Goal: Information Seeking & Learning: Learn about a topic

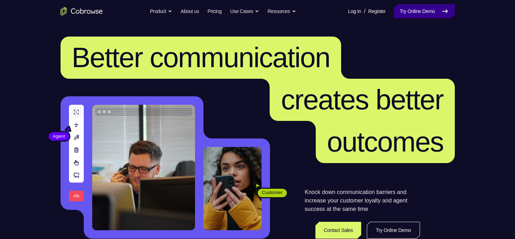
click at [412, 13] on link "Try Online Demo" at bounding box center [424, 11] width 61 height 14
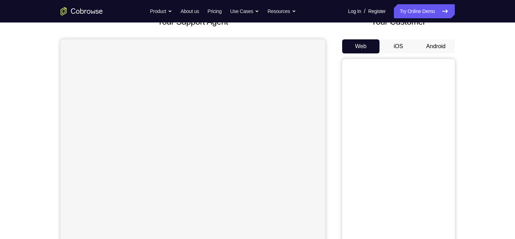
click at [440, 51] on button "Android" at bounding box center [436, 46] width 38 height 14
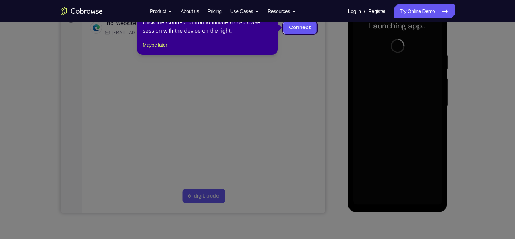
click at [284, 94] on icon at bounding box center [260, 119] width 520 height 239
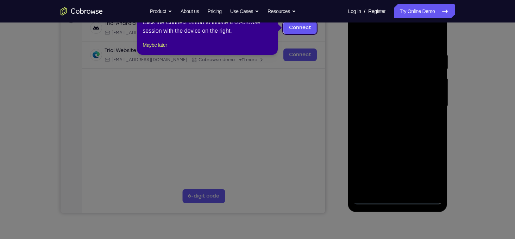
click at [263, 112] on icon at bounding box center [260, 119] width 520 height 239
click at [136, 131] on icon at bounding box center [260, 119] width 520 height 239
click at [458, 109] on icon at bounding box center [260, 119] width 520 height 239
drag, startPoint x: 225, startPoint y: 114, endPoint x: 119, endPoint y: 128, distance: 106.5
click at [119, 128] on icon at bounding box center [260, 119] width 520 height 239
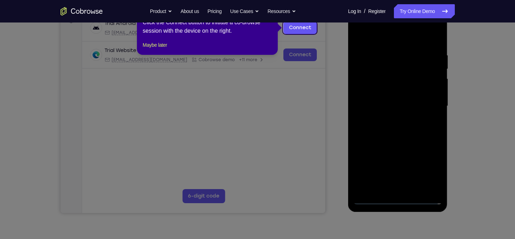
click at [119, 128] on icon at bounding box center [260, 119] width 520 height 239
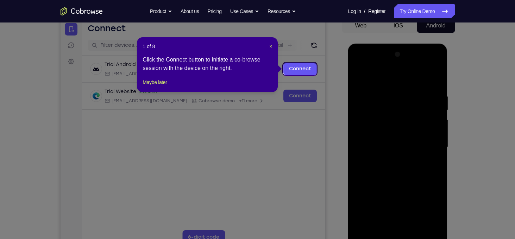
scroll to position [72, 0]
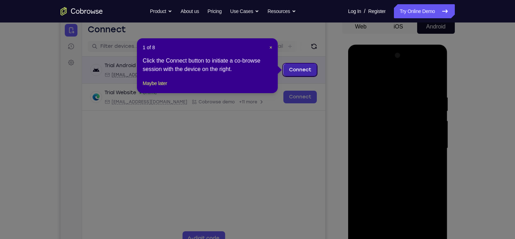
click at [294, 74] on link "Connect" at bounding box center [299, 70] width 33 height 13
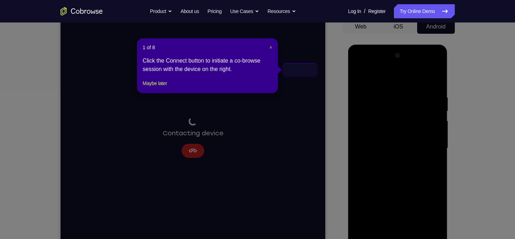
click at [271, 48] on span "×" at bounding box center [270, 48] width 3 height 6
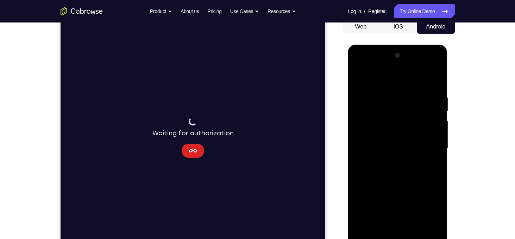
click at [193, 151] on icon "Cancel" at bounding box center [193, 151] width 8 height 4
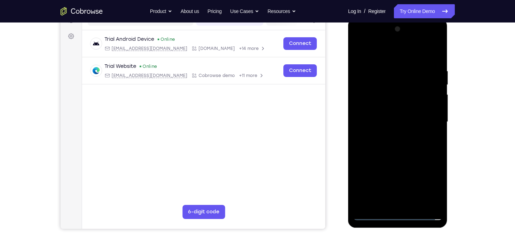
scroll to position [99, 0]
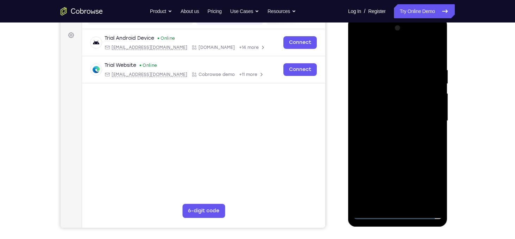
click at [397, 212] on div at bounding box center [397, 121] width 89 height 197
click at [428, 178] on div at bounding box center [397, 121] width 89 height 197
click at [362, 40] on div at bounding box center [397, 121] width 89 height 197
click at [383, 82] on div at bounding box center [397, 121] width 89 height 197
click at [430, 75] on div at bounding box center [397, 121] width 89 height 197
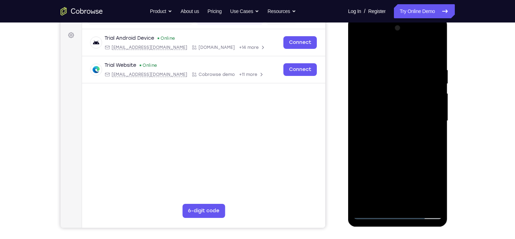
click at [427, 119] on div at bounding box center [397, 121] width 89 height 197
click at [393, 135] on div at bounding box center [397, 121] width 89 height 197
click at [395, 127] on div at bounding box center [397, 121] width 89 height 197
click at [390, 133] on div at bounding box center [397, 121] width 89 height 197
click at [381, 88] on div at bounding box center [397, 121] width 89 height 197
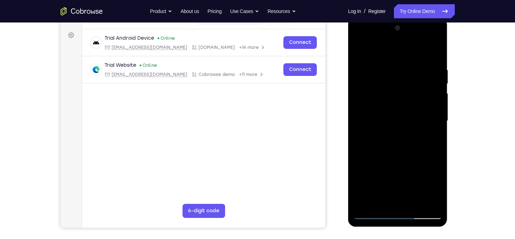
click at [404, 103] on div at bounding box center [397, 121] width 89 height 197
click at [390, 152] on div at bounding box center [397, 121] width 89 height 197
click at [358, 51] on div at bounding box center [397, 121] width 89 height 197
click at [376, 133] on div at bounding box center [397, 121] width 89 height 197
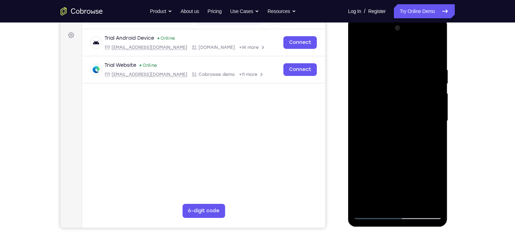
click at [378, 133] on div at bounding box center [397, 121] width 89 height 197
click at [371, 178] on div at bounding box center [397, 121] width 89 height 197
click at [360, 178] on div at bounding box center [397, 121] width 89 height 197
click at [435, 175] on div at bounding box center [397, 121] width 89 height 197
click at [375, 164] on div at bounding box center [397, 121] width 89 height 197
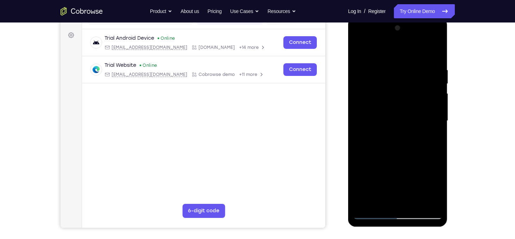
click at [433, 107] on div at bounding box center [397, 121] width 89 height 197
click at [400, 112] on div at bounding box center [397, 121] width 89 height 197
click at [408, 177] on div at bounding box center [397, 121] width 89 height 197
click at [360, 179] on div at bounding box center [397, 121] width 89 height 197
click at [389, 178] on div at bounding box center [397, 121] width 89 height 197
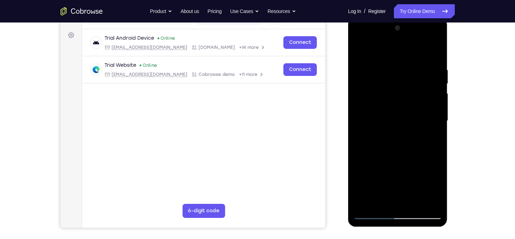
click at [389, 187] on div at bounding box center [397, 121] width 89 height 197
click at [425, 188] on div at bounding box center [397, 121] width 89 height 197
click at [365, 152] on div at bounding box center [397, 121] width 89 height 197
click at [437, 152] on div at bounding box center [397, 121] width 89 height 197
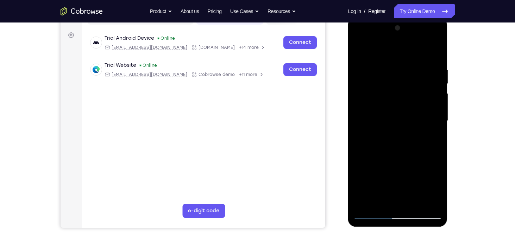
click at [404, 155] on div at bounding box center [397, 121] width 89 height 197
click at [391, 87] on div at bounding box center [397, 121] width 89 height 197
click at [370, 175] on div at bounding box center [397, 121] width 89 height 197
click at [362, 178] on div at bounding box center [397, 121] width 89 height 197
click at [433, 176] on div at bounding box center [397, 121] width 89 height 197
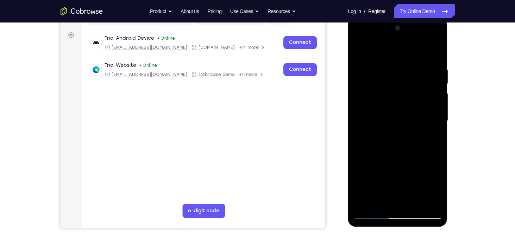
click at [376, 163] on div at bounding box center [397, 121] width 89 height 197
click at [407, 174] on div at bounding box center [397, 121] width 89 height 197
click at [375, 162] on div at bounding box center [397, 121] width 89 height 197
click at [373, 175] on div at bounding box center [397, 121] width 89 height 197
click at [425, 192] on div at bounding box center [397, 121] width 89 height 197
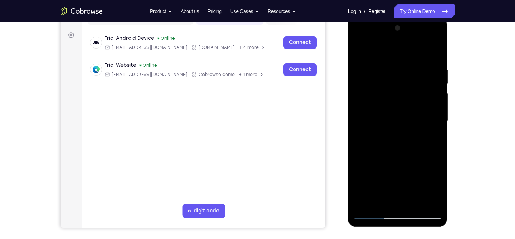
click at [364, 179] on div at bounding box center [397, 121] width 89 height 197
click at [396, 167] on div at bounding box center [397, 121] width 89 height 197
click at [362, 205] on div at bounding box center [397, 121] width 89 height 197
click at [368, 163] on div at bounding box center [397, 121] width 89 height 197
click at [437, 165] on div at bounding box center [397, 121] width 89 height 197
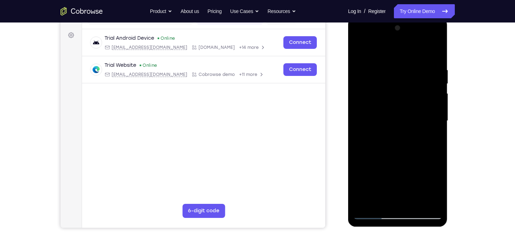
click at [437, 165] on div at bounding box center [397, 121] width 89 height 197
click at [402, 163] on div at bounding box center [397, 121] width 89 height 197
click at [405, 120] on div at bounding box center [397, 121] width 89 height 197
click at [405, 152] on div at bounding box center [397, 121] width 89 height 197
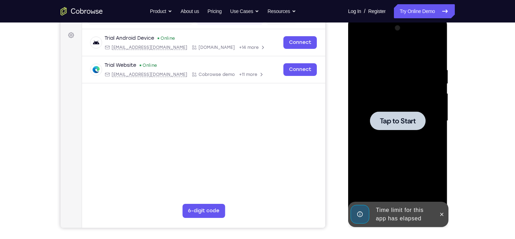
click at [397, 112] on div at bounding box center [398, 121] width 56 height 19
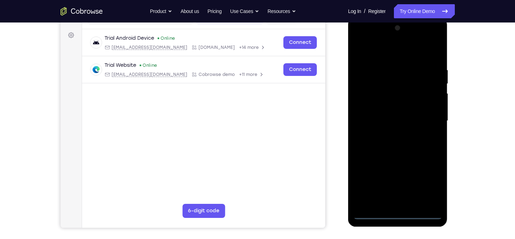
click at [395, 217] on div at bounding box center [397, 121] width 89 height 197
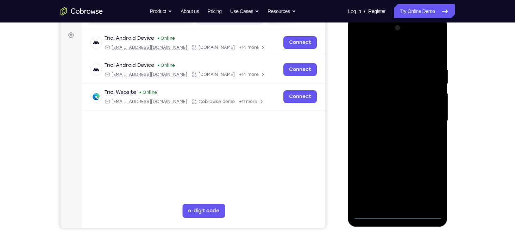
click at [428, 180] on div at bounding box center [397, 121] width 89 height 197
click at [360, 39] on div at bounding box center [397, 121] width 89 height 197
click at [384, 84] on div at bounding box center [397, 121] width 89 height 197
click at [429, 117] on div at bounding box center [397, 121] width 89 height 197
click at [428, 73] on div at bounding box center [397, 121] width 89 height 197
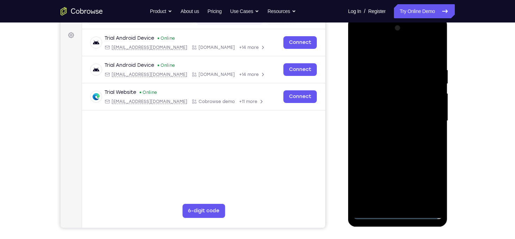
click at [427, 116] on div at bounding box center [397, 121] width 89 height 197
click at [389, 134] on div at bounding box center [397, 121] width 89 height 197
click at [397, 119] on div at bounding box center [397, 121] width 89 height 197
click at [358, 90] on div at bounding box center [397, 121] width 89 height 197
click at [381, 106] on div at bounding box center [397, 121] width 89 height 197
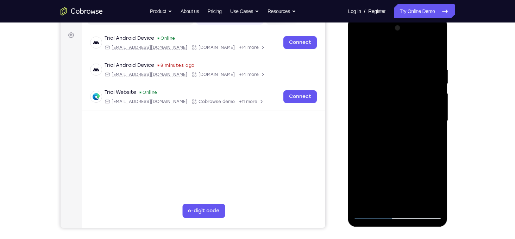
click at [381, 106] on div at bounding box center [397, 121] width 89 height 197
click at [374, 176] on div at bounding box center [397, 121] width 89 height 197
click at [365, 176] on div at bounding box center [397, 121] width 89 height 197
click at [431, 108] on div at bounding box center [397, 121] width 89 height 197
click at [405, 107] on div at bounding box center [397, 121] width 89 height 197
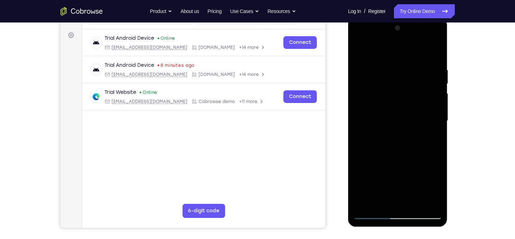
click at [436, 175] on div at bounding box center [397, 121] width 89 height 197
click at [376, 164] on div at bounding box center [397, 121] width 89 height 197
click at [407, 177] on div at bounding box center [397, 121] width 89 height 197
click at [363, 176] on div at bounding box center [397, 121] width 89 height 197
click at [391, 174] on div at bounding box center [397, 121] width 89 height 197
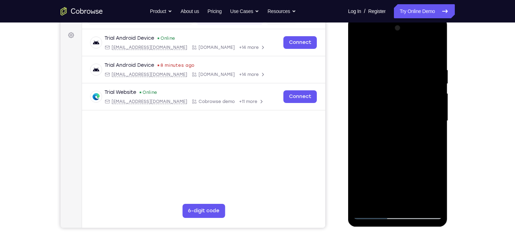
click at [389, 189] on div at bounding box center [397, 121] width 89 height 197
click at [425, 188] on div at bounding box center [397, 121] width 89 height 197
click at [367, 153] on div at bounding box center [397, 121] width 89 height 197
click at [438, 152] on div at bounding box center [397, 121] width 89 height 197
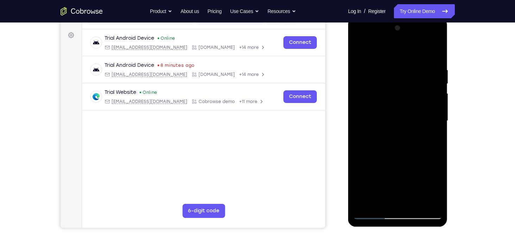
click at [402, 151] on div at bounding box center [397, 121] width 89 height 197
click at [398, 123] on div at bounding box center [397, 121] width 89 height 197
click at [390, 144] on div at bounding box center [397, 121] width 89 height 197
click at [421, 132] on div at bounding box center [397, 121] width 89 height 197
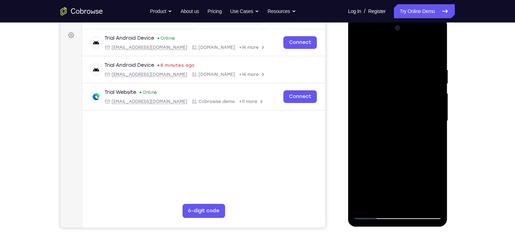
click at [421, 132] on div at bounding box center [397, 121] width 89 height 197
click at [358, 152] on div at bounding box center [397, 121] width 89 height 197
click at [367, 153] on div at bounding box center [397, 121] width 89 height 197
click at [378, 150] on div at bounding box center [397, 121] width 89 height 197
click at [385, 123] on div at bounding box center [397, 121] width 89 height 197
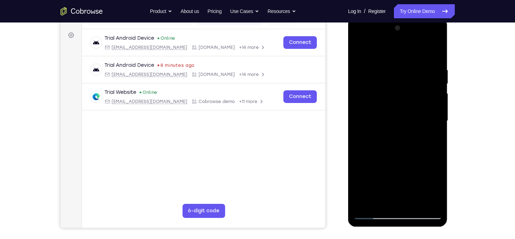
click at [390, 141] on div at bounding box center [397, 121] width 89 height 197
click at [387, 133] on div at bounding box center [397, 121] width 89 height 197
click at [383, 125] on div at bounding box center [397, 121] width 89 height 197
click at [392, 142] on div at bounding box center [397, 121] width 89 height 197
click at [395, 131] on div at bounding box center [397, 121] width 89 height 197
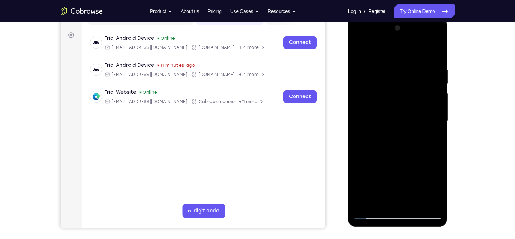
click at [390, 107] on div at bounding box center [397, 121] width 89 height 197
click at [390, 176] on div at bounding box center [397, 121] width 89 height 197
click at [392, 188] on div at bounding box center [397, 121] width 89 height 197
click at [423, 191] on div at bounding box center [397, 121] width 89 height 197
click at [360, 152] on div at bounding box center [397, 121] width 89 height 197
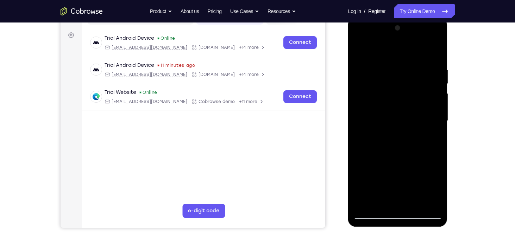
click at [369, 153] on div at bounding box center [397, 121] width 89 height 197
click at [359, 152] on div at bounding box center [397, 121] width 89 height 197
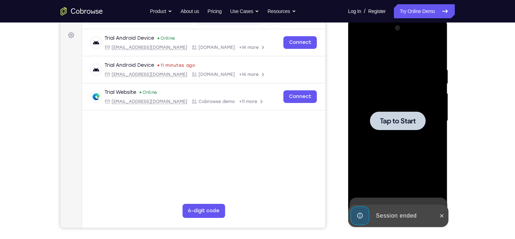
click at [382, 119] on span "Tap to Start" at bounding box center [398, 121] width 36 height 7
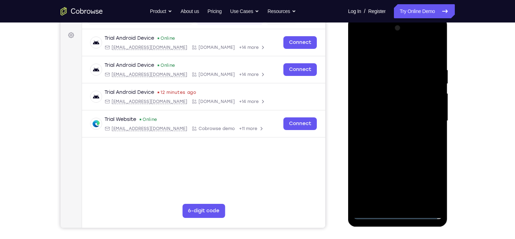
click at [399, 214] on div at bounding box center [397, 121] width 89 height 197
click at [431, 181] on div at bounding box center [397, 121] width 89 height 197
click at [361, 38] on div at bounding box center [397, 121] width 89 height 197
click at [428, 119] on div at bounding box center [397, 121] width 89 height 197
click at [390, 136] on div at bounding box center [397, 121] width 89 height 197
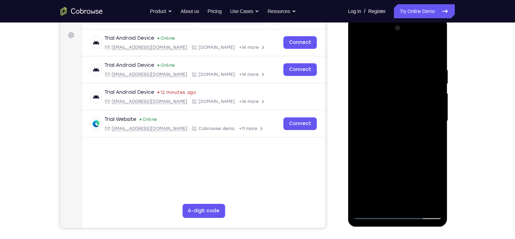
click at [388, 112] on div at bounding box center [397, 121] width 89 height 197
click at [381, 93] on div at bounding box center [397, 121] width 89 height 197
click at [377, 103] on div at bounding box center [397, 121] width 89 height 197
click at [377, 109] on div at bounding box center [397, 121] width 89 height 197
click at [371, 172] on div at bounding box center [397, 121] width 89 height 197
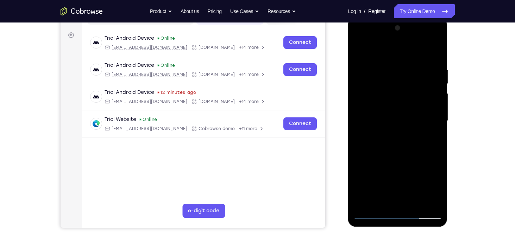
click at [360, 177] on div at bounding box center [397, 121] width 89 height 197
click at [433, 175] on div at bounding box center [397, 121] width 89 height 197
click at [375, 159] on div at bounding box center [397, 121] width 89 height 197
click at [406, 178] on div at bounding box center [397, 121] width 89 height 197
click at [434, 105] on div at bounding box center [397, 121] width 89 height 197
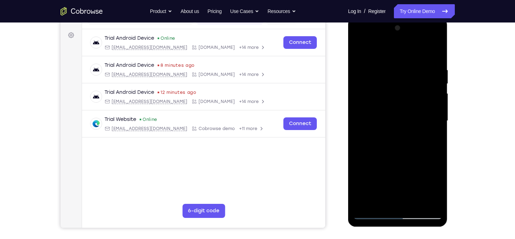
click at [363, 176] on div at bounding box center [397, 121] width 89 height 197
click at [389, 177] on div at bounding box center [397, 121] width 89 height 197
click at [392, 193] on div at bounding box center [397, 121] width 89 height 197
click at [423, 190] on div at bounding box center [397, 121] width 89 height 197
click at [368, 150] on div at bounding box center [397, 121] width 89 height 197
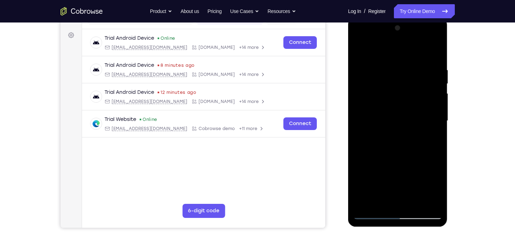
click at [440, 151] on div at bounding box center [397, 121] width 89 height 197
click at [403, 151] on div at bounding box center [397, 121] width 89 height 197
click at [387, 120] on div at bounding box center [397, 121] width 89 height 197
click at [372, 141] on div at bounding box center [397, 121] width 89 height 197
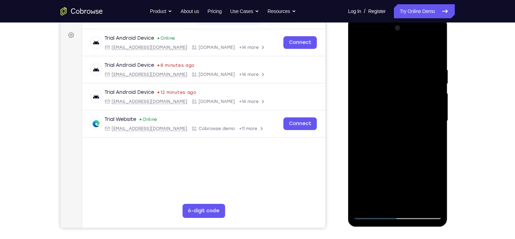
click at [363, 132] on div at bounding box center [397, 121] width 89 height 197
click at [362, 132] on div at bounding box center [397, 121] width 89 height 197
click at [359, 190] on div at bounding box center [397, 121] width 89 height 197
click at [371, 176] on div at bounding box center [397, 121] width 89 height 197
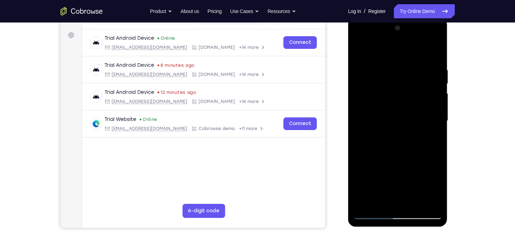
click at [386, 120] on div at bounding box center [397, 121] width 89 height 197
click at [387, 143] on div at bounding box center [397, 121] width 89 height 197
click at [384, 138] on div at bounding box center [397, 121] width 89 height 197
click at [381, 141] on div at bounding box center [397, 121] width 89 height 197
click at [381, 143] on div at bounding box center [397, 121] width 89 height 197
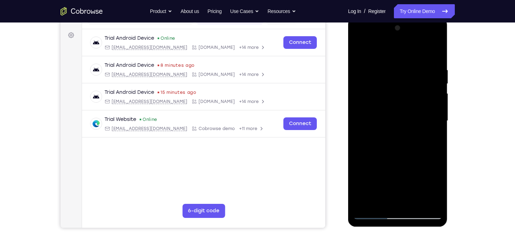
click at [383, 144] on div at bounding box center [397, 121] width 89 height 197
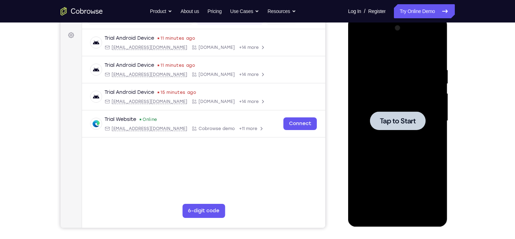
click at [387, 118] on span "Tap to Start" at bounding box center [398, 121] width 36 height 7
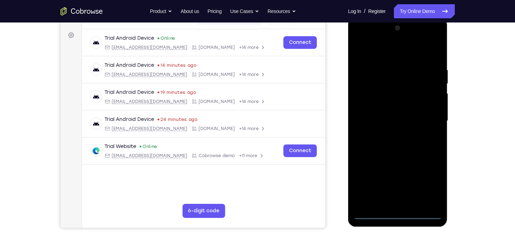
click at [402, 214] on div at bounding box center [397, 121] width 89 height 197
click at [428, 177] on div at bounding box center [397, 121] width 89 height 197
click at [428, 186] on div at bounding box center [397, 121] width 89 height 197
click at [360, 37] on div at bounding box center [397, 121] width 89 height 197
click at [359, 38] on div at bounding box center [397, 121] width 89 height 197
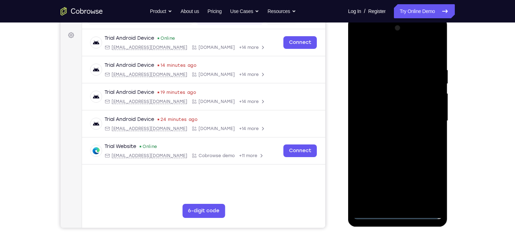
click at [375, 58] on div at bounding box center [397, 121] width 89 height 197
click at [368, 41] on div at bounding box center [397, 121] width 89 height 197
click at [368, 42] on div at bounding box center [397, 121] width 89 height 197
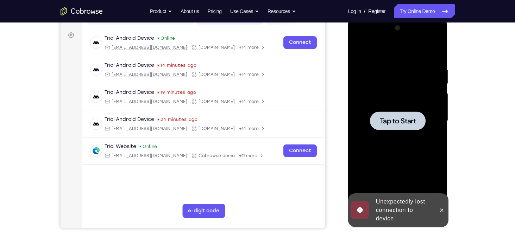
click at [387, 116] on div at bounding box center [398, 121] width 56 height 19
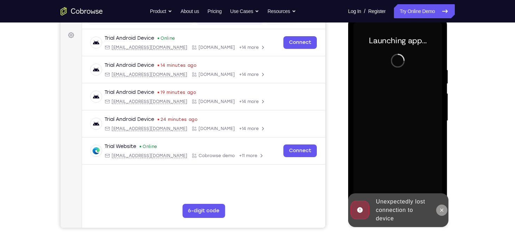
click at [443, 212] on icon at bounding box center [442, 211] width 6 height 6
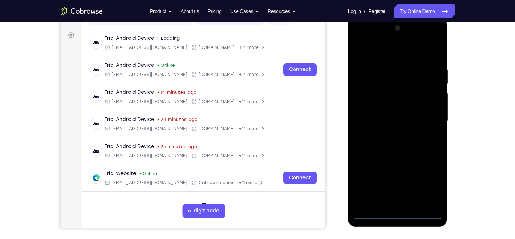
click at [397, 214] on div at bounding box center [397, 121] width 89 height 197
click at [432, 181] on div at bounding box center [397, 121] width 89 height 197
click at [379, 53] on div at bounding box center [397, 121] width 89 height 197
click at [359, 39] on div at bounding box center [397, 121] width 89 height 197
click at [427, 123] on div at bounding box center [397, 121] width 89 height 197
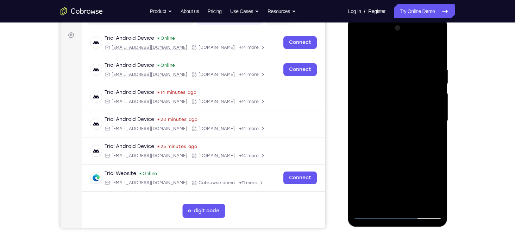
click at [389, 132] on div at bounding box center [397, 121] width 89 height 197
click at [393, 109] on div at bounding box center [397, 121] width 89 height 197
click at [389, 116] on div at bounding box center [397, 121] width 89 height 197
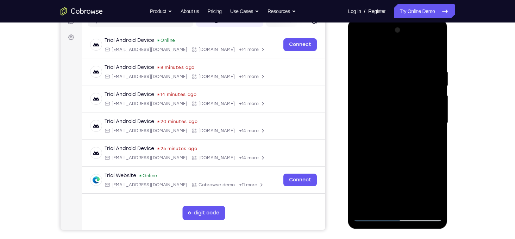
scroll to position [97, 0]
click at [438, 203] on div at bounding box center [397, 123] width 89 height 197
click at [371, 111] on div at bounding box center [397, 123] width 89 height 197
click at [378, 143] on div at bounding box center [397, 123] width 89 height 197
click at [388, 142] on div at bounding box center [397, 123] width 89 height 197
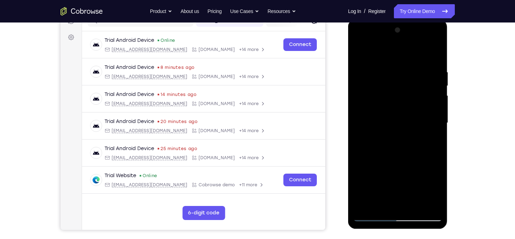
click at [395, 152] on div at bounding box center [397, 123] width 89 height 197
click at [404, 151] on div at bounding box center [397, 123] width 89 height 197
click at [402, 140] on div at bounding box center [397, 123] width 89 height 197
click at [378, 156] on div at bounding box center [397, 123] width 89 height 197
click at [376, 168] on div at bounding box center [397, 123] width 89 height 197
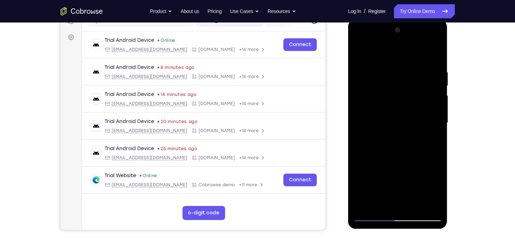
click at [376, 186] on div at bounding box center [397, 123] width 89 height 197
click at [388, 184] on div at bounding box center [397, 123] width 89 height 197
click at [390, 169] on div at bounding box center [397, 123] width 89 height 197
click at [400, 170] on div at bounding box center [397, 123] width 89 height 197
click at [418, 205] on div at bounding box center [397, 123] width 89 height 197
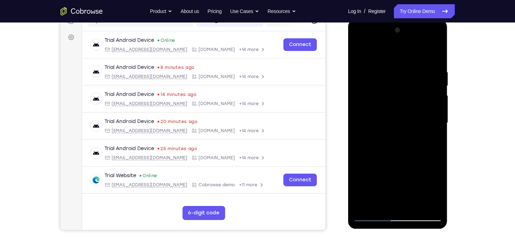
drag, startPoint x: 372, startPoint y: 118, endPoint x: 391, endPoint y: 118, distance: 19.0
click at [391, 118] on div at bounding box center [397, 123] width 89 height 197
click at [392, 123] on div at bounding box center [397, 123] width 89 height 197
click at [399, 123] on div at bounding box center [397, 123] width 89 height 197
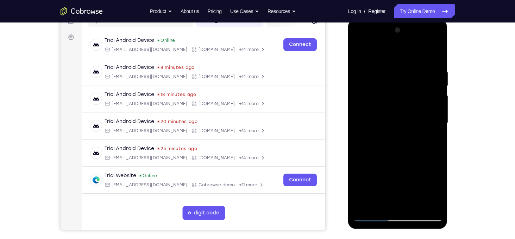
click at [411, 198] on div at bounding box center [397, 123] width 89 height 197
click at [412, 152] on div at bounding box center [397, 123] width 89 height 197
click at [412, 141] on div at bounding box center [397, 123] width 89 height 197
click at [418, 142] on div at bounding box center [397, 123] width 89 height 197
click at [419, 159] on div at bounding box center [397, 123] width 89 height 197
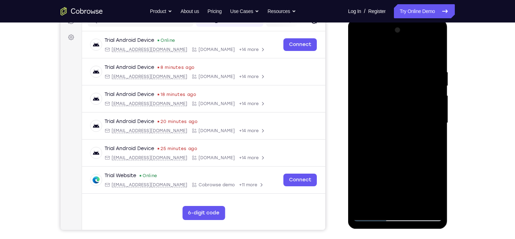
click at [421, 175] on div at bounding box center [397, 123] width 89 height 197
click at [409, 170] on div at bounding box center [397, 123] width 89 height 197
click at [406, 183] on div at bounding box center [397, 123] width 89 height 197
click at [418, 200] on div at bounding box center [397, 123] width 89 height 197
click at [374, 163] on div at bounding box center [397, 123] width 89 height 197
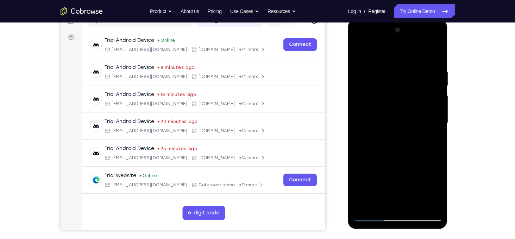
click at [377, 157] on div at bounding box center [397, 123] width 89 height 197
click at [410, 186] on div at bounding box center [397, 123] width 89 height 197
click at [402, 171] on div at bounding box center [397, 123] width 89 height 197
click at [389, 165] on div at bounding box center [397, 123] width 89 height 197
click at [375, 181] on div at bounding box center [397, 123] width 89 height 197
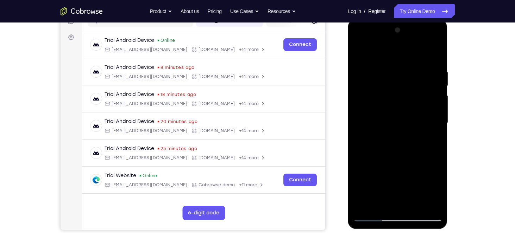
click at [391, 183] on div at bounding box center [397, 123] width 89 height 197
click at [406, 154] on div at bounding box center [397, 123] width 89 height 197
click at [415, 157] on div at bounding box center [397, 123] width 89 height 197
click at [411, 197] on div at bounding box center [397, 123] width 89 height 197
click at [419, 203] on div at bounding box center [397, 123] width 89 height 197
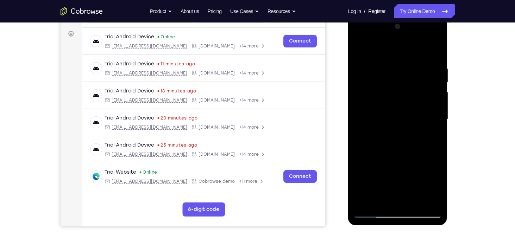
scroll to position [99, 0]
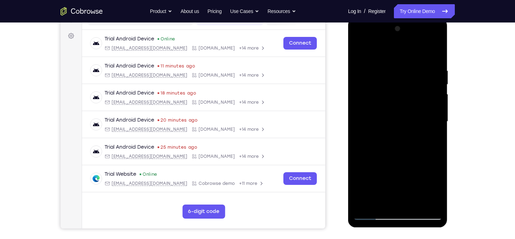
click at [375, 144] on div at bounding box center [397, 121] width 89 height 197
click at [393, 144] on div at bounding box center [397, 121] width 89 height 197
click at [379, 155] on div at bounding box center [397, 121] width 89 height 197
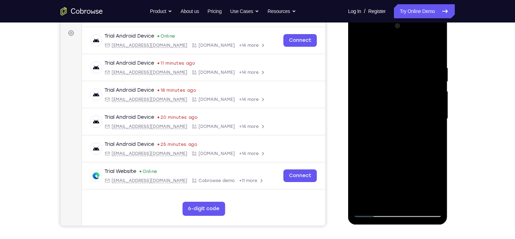
scroll to position [103, 0]
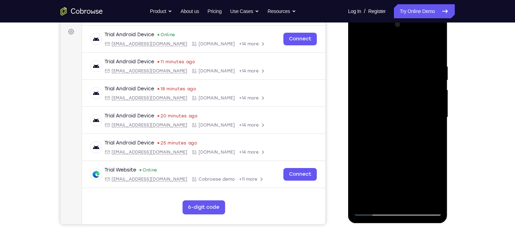
click at [378, 157] on div at bounding box center [397, 117] width 89 height 197
click at [414, 196] on div at bounding box center [397, 117] width 89 height 197
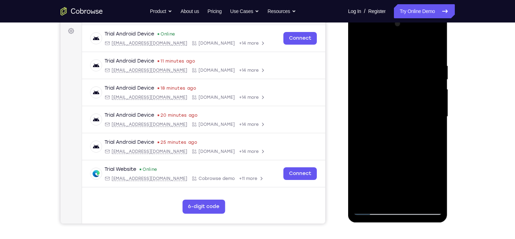
scroll to position [120, 0]
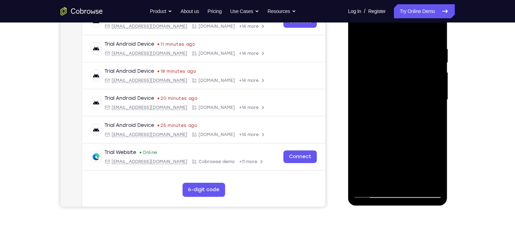
click at [408, 161] on div at bounding box center [397, 99] width 89 height 197
click at [371, 166] on div at bounding box center [397, 99] width 89 height 197
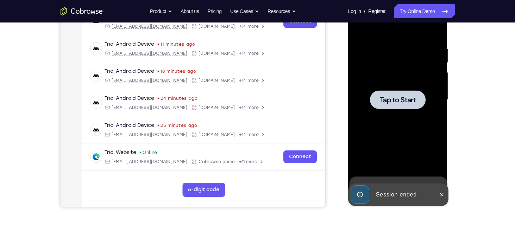
click at [396, 103] on span "Tap to Start" at bounding box center [398, 99] width 36 height 7
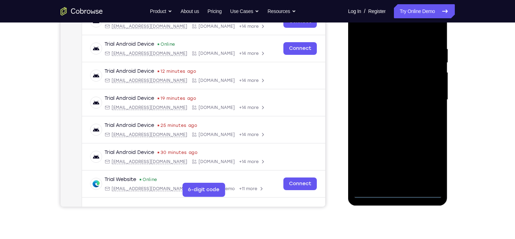
click at [400, 192] on div at bounding box center [397, 99] width 89 height 197
click at [425, 162] on div at bounding box center [397, 99] width 89 height 197
click at [363, 28] on div at bounding box center [397, 99] width 89 height 197
click at [429, 96] on div at bounding box center [397, 99] width 89 height 197
click at [388, 181] on div at bounding box center [397, 99] width 89 height 197
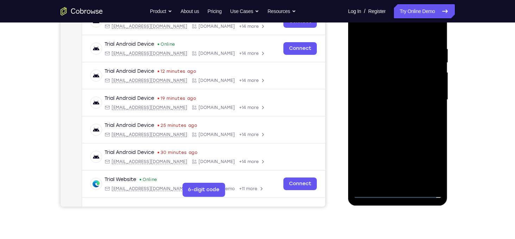
click at [379, 64] on div at bounding box center [397, 99] width 89 height 197
click at [381, 89] on div at bounding box center [397, 99] width 89 height 197
click at [386, 99] on div at bounding box center [397, 99] width 89 height 197
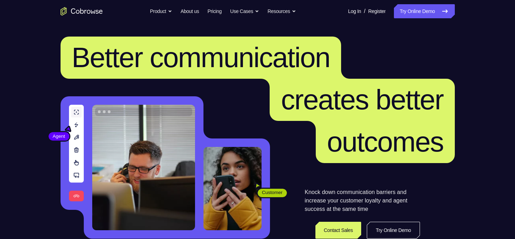
click at [412, 14] on link "Try Online Demo" at bounding box center [424, 11] width 61 height 14
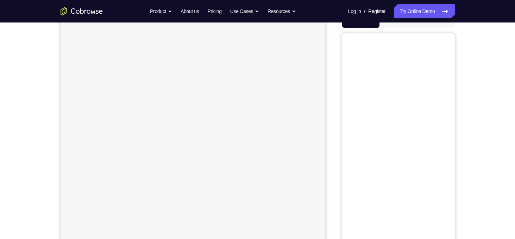
scroll to position [55, 0]
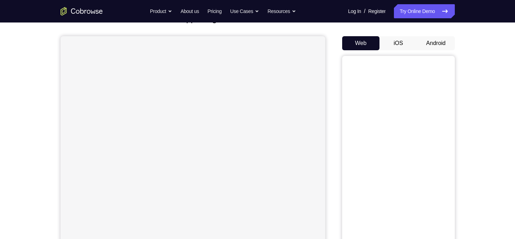
click at [427, 39] on button "Android" at bounding box center [436, 43] width 38 height 14
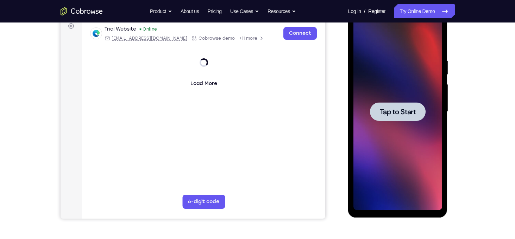
scroll to position [0, 0]
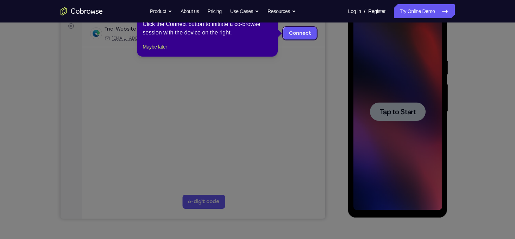
click at [402, 44] on icon at bounding box center [260, 119] width 520 height 239
click at [398, 17] on link "Try Online Demo" at bounding box center [424, 11] width 61 height 14
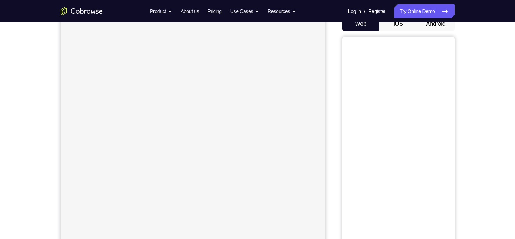
scroll to position [75, 0]
click at [437, 26] on button "Android" at bounding box center [436, 24] width 38 height 14
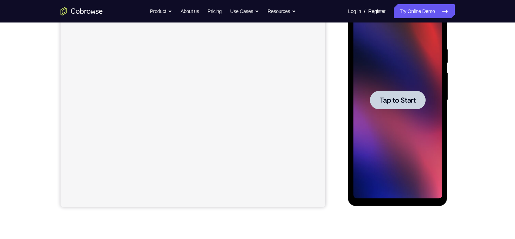
scroll to position [145, 0]
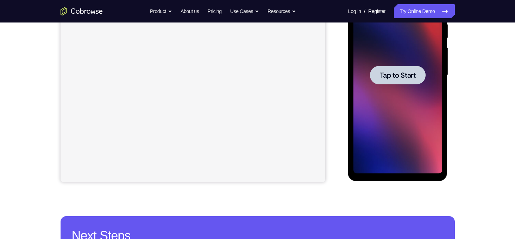
click at [395, 68] on div at bounding box center [398, 75] width 56 height 19
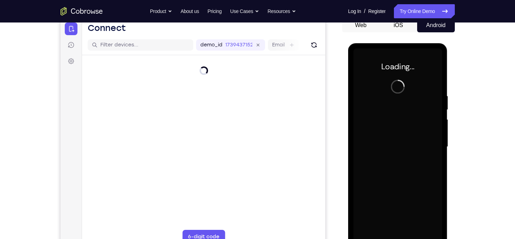
scroll to position [0, 0]
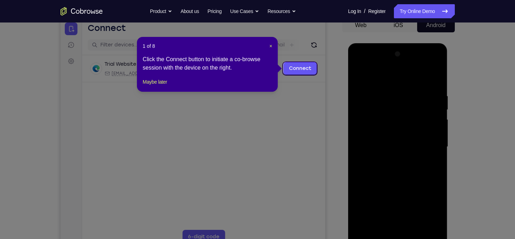
click at [347, 113] on icon at bounding box center [260, 119] width 520 height 239
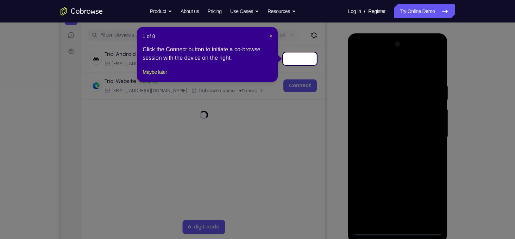
scroll to position [84, 0]
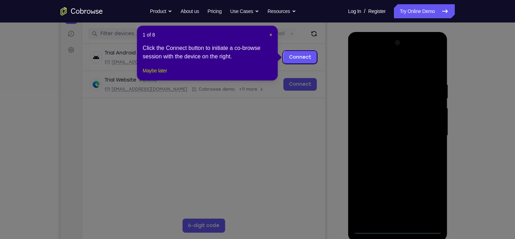
click at [158, 75] on button "Maybe later" at bounding box center [155, 71] width 24 height 8
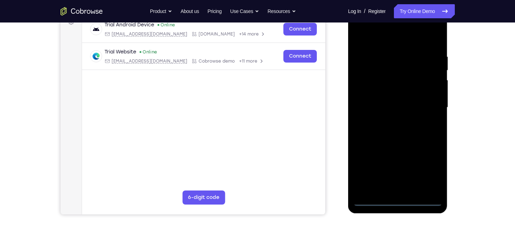
scroll to position [114, 0]
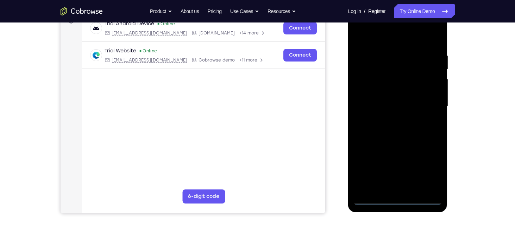
click at [396, 202] on div at bounding box center [397, 106] width 89 height 197
click at [432, 172] on div at bounding box center [397, 106] width 89 height 197
click at [368, 24] on div at bounding box center [397, 106] width 89 height 197
click at [425, 102] on div at bounding box center [397, 106] width 89 height 197
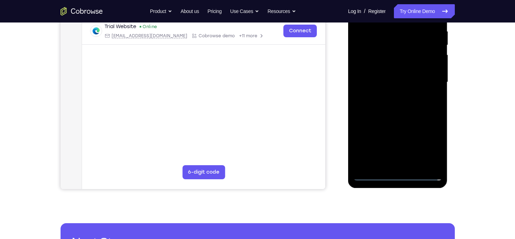
scroll to position [137, 0]
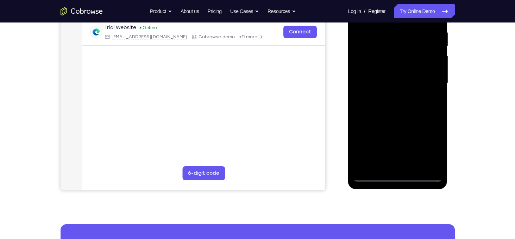
click at [389, 97] on div at bounding box center [397, 83] width 89 height 197
click at [376, 56] on div at bounding box center [397, 83] width 89 height 197
click at [383, 68] on div at bounding box center [397, 83] width 89 height 197
click at [435, 68] on div at bounding box center [397, 83] width 89 height 197
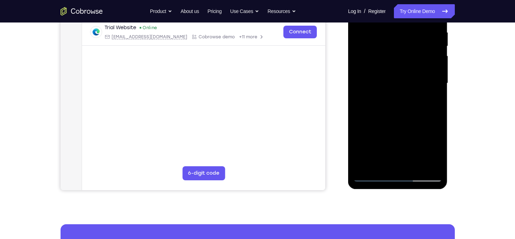
click at [427, 82] on div at bounding box center [397, 83] width 89 height 197
click at [414, 106] on div at bounding box center [397, 83] width 89 height 197
click at [415, 96] on div at bounding box center [397, 83] width 89 height 197
click at [500, 68] on div "Your Support Agent Your Customer Web iOS Android Next Steps We’d be happy to gi…" at bounding box center [257, 118] width 515 height 464
click at [386, 67] on div at bounding box center [397, 83] width 89 height 197
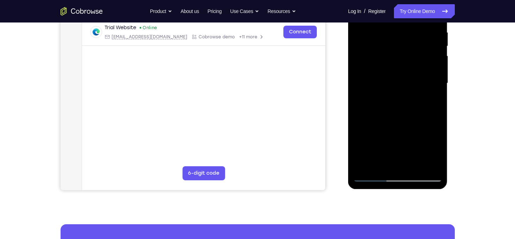
click at [386, 71] on div at bounding box center [397, 83] width 89 height 197
click at [393, 57] on div at bounding box center [397, 83] width 89 height 197
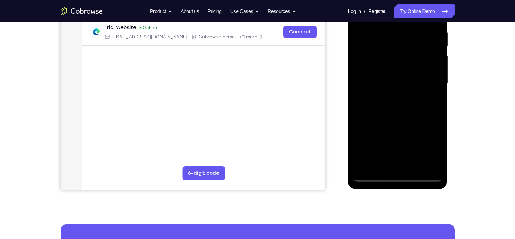
click at [433, 56] on div at bounding box center [397, 83] width 89 height 197
click at [403, 71] on div at bounding box center [397, 83] width 89 height 197
click at [383, 50] on div at bounding box center [397, 83] width 89 height 197
click at [392, 80] on div at bounding box center [397, 83] width 89 height 197
click at [404, 111] on div at bounding box center [397, 83] width 89 height 197
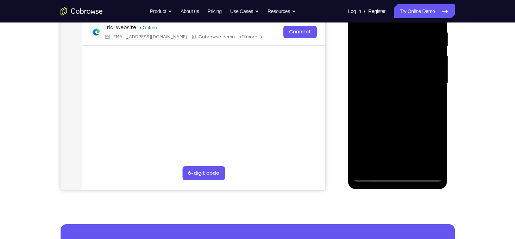
click at [423, 77] on div at bounding box center [397, 83] width 89 height 197
click at [430, 81] on div at bounding box center [397, 83] width 89 height 197
drag, startPoint x: 430, startPoint y: 81, endPoint x: 432, endPoint y: 75, distance: 5.9
click at [432, 75] on div at bounding box center [397, 83] width 89 height 197
click at [408, 111] on div at bounding box center [397, 83] width 89 height 197
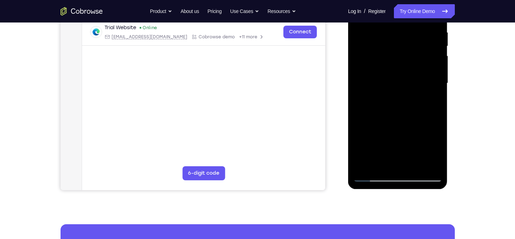
click at [422, 74] on div at bounding box center [397, 83] width 89 height 197
click at [430, 75] on div at bounding box center [397, 83] width 89 height 197
click at [432, 48] on div at bounding box center [397, 83] width 89 height 197
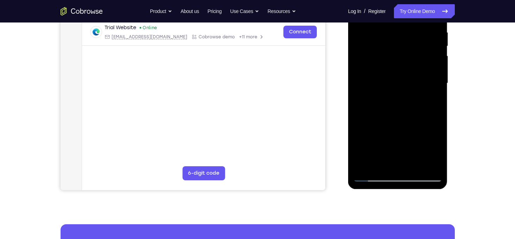
click at [397, 59] on div at bounding box center [397, 83] width 89 height 197
click at [398, 63] on div at bounding box center [397, 83] width 89 height 197
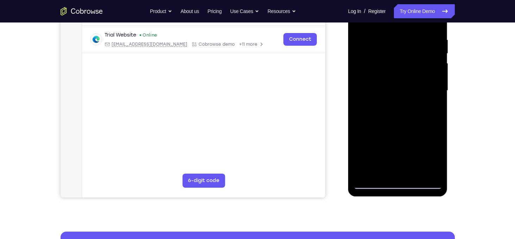
scroll to position [131, 0]
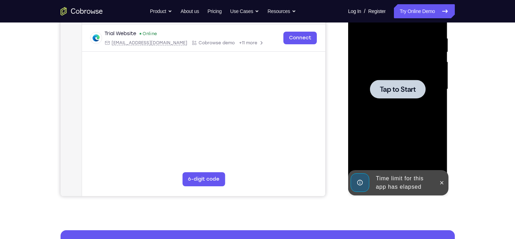
click at [386, 86] on span "Tap to Start" at bounding box center [398, 89] width 36 height 7
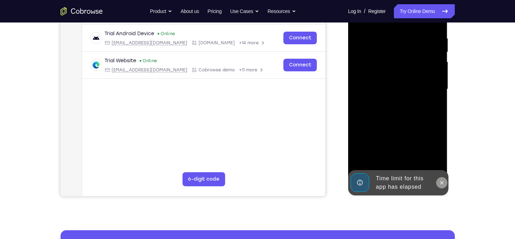
click at [442, 184] on icon at bounding box center [442, 183] width 6 height 6
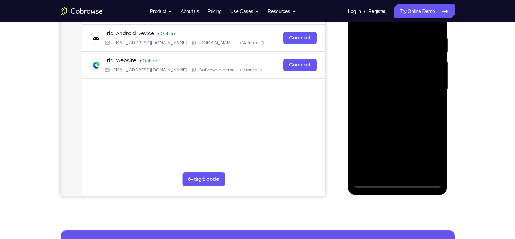
click at [403, 183] on div at bounding box center [397, 89] width 89 height 197
click at [431, 156] on div at bounding box center [397, 89] width 89 height 197
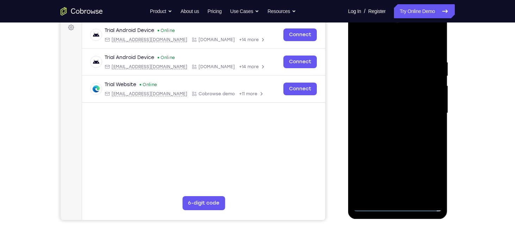
click at [372, 31] on div at bounding box center [397, 113] width 89 height 197
click at [428, 114] on div at bounding box center [397, 113] width 89 height 197
click at [388, 127] on div at bounding box center [397, 113] width 89 height 197
click at [389, 108] on div at bounding box center [397, 113] width 89 height 197
click at [389, 100] on div at bounding box center [397, 113] width 89 height 197
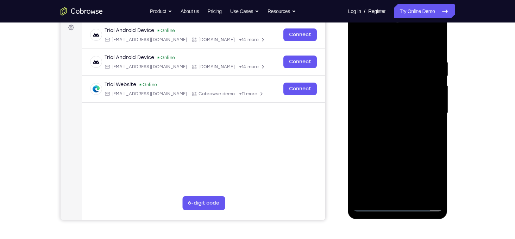
click at [428, 116] on div at bounding box center [397, 113] width 89 height 197
click at [365, 108] on div at bounding box center [397, 113] width 89 height 197
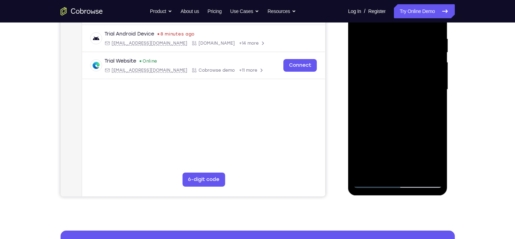
scroll to position [134, 0]
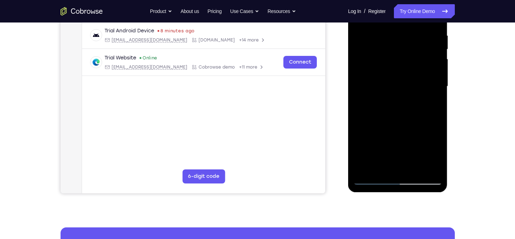
click at [424, 102] on div at bounding box center [397, 86] width 89 height 197
click at [435, 165] on div at bounding box center [397, 86] width 89 height 197
click at [424, 111] on div at bounding box center [397, 86] width 89 height 197
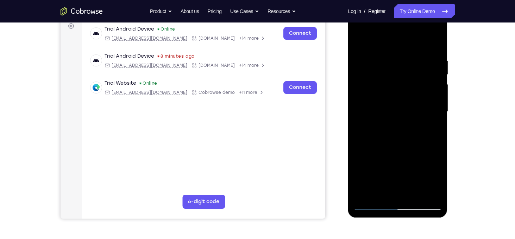
scroll to position [106, 0]
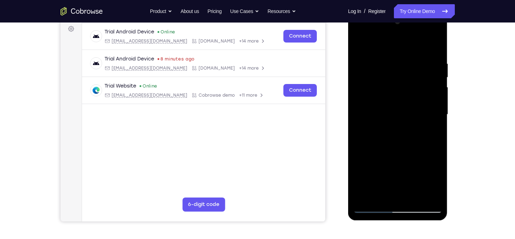
click at [380, 140] on div at bounding box center [397, 114] width 89 height 197
click at [435, 50] on div at bounding box center [397, 114] width 89 height 197
click at [417, 45] on div at bounding box center [397, 114] width 89 height 197
click at [434, 124] on div at bounding box center [397, 114] width 89 height 197
click at [434, 191] on div at bounding box center [397, 114] width 89 height 197
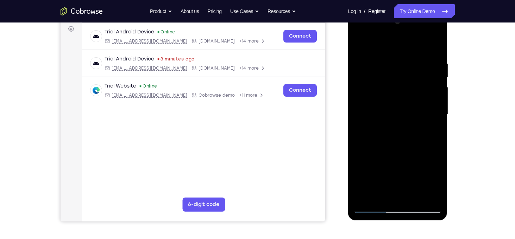
click at [435, 48] on div at bounding box center [397, 114] width 89 height 197
click at [408, 60] on div at bounding box center [397, 114] width 89 height 197
click at [434, 88] on div at bounding box center [397, 114] width 89 height 197
click at [433, 49] on div at bounding box center [397, 114] width 89 height 197
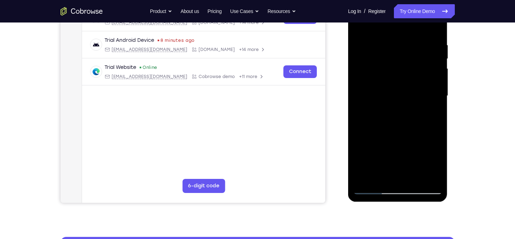
scroll to position [125, 0]
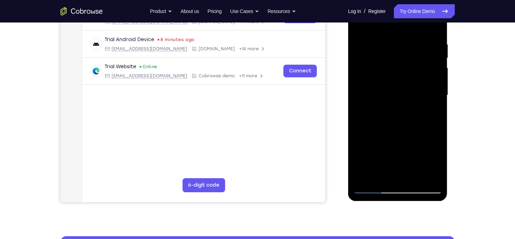
click at [412, 176] on div at bounding box center [397, 95] width 89 height 197
click at [401, 131] on div at bounding box center [397, 95] width 89 height 197
click at [369, 186] on div at bounding box center [397, 95] width 89 height 197
click at [362, 26] on div at bounding box center [397, 95] width 89 height 197
click at [385, 43] on div at bounding box center [397, 95] width 89 height 197
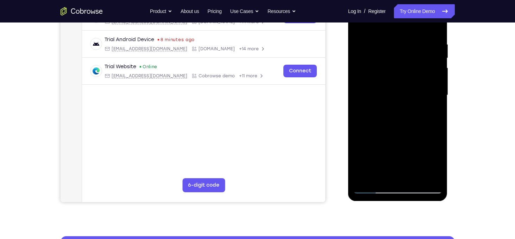
click at [432, 24] on div at bounding box center [397, 95] width 89 height 197
click at [437, 24] on div at bounding box center [397, 95] width 89 height 197
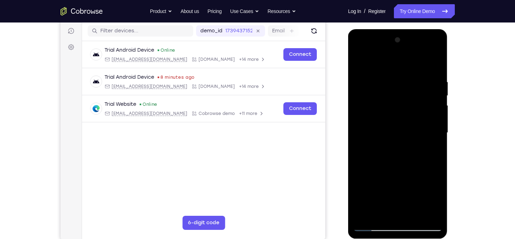
scroll to position [100, 0]
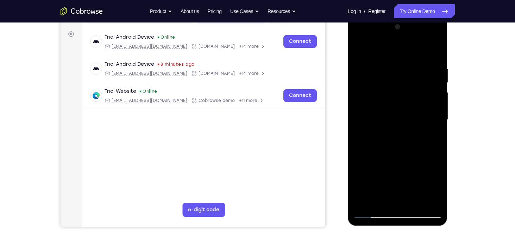
click at [362, 50] on div at bounding box center [397, 119] width 89 height 197
click at [359, 45] on div at bounding box center [397, 119] width 89 height 197
click at [415, 202] on div at bounding box center [397, 119] width 89 height 197
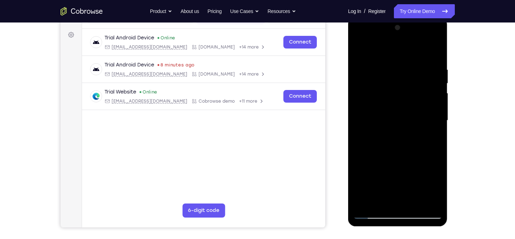
scroll to position [99, 0]
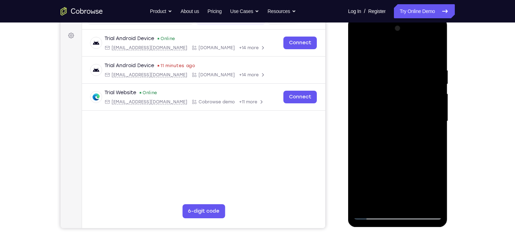
drag, startPoint x: 441, startPoint y: 132, endPoint x: 448, endPoint y: 175, distance: 44.2
click at [448, 175] on html "Online web based iOS Simulators and Android Emulators. Run iPhone, iPad, Mobile…" at bounding box center [398, 123] width 100 height 211
drag, startPoint x: 441, startPoint y: 142, endPoint x: 444, endPoint y: 185, distance: 43.0
click at [444, 185] on div at bounding box center [398, 123] width 100 height 210
drag, startPoint x: 441, startPoint y: 162, endPoint x: 441, endPoint y: 184, distance: 21.5
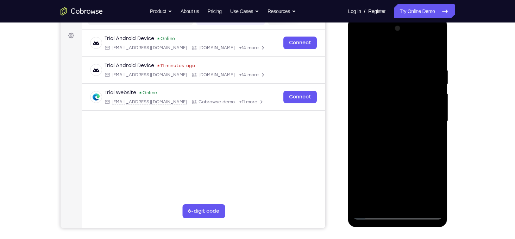
click at [441, 184] on div at bounding box center [397, 121] width 89 height 197
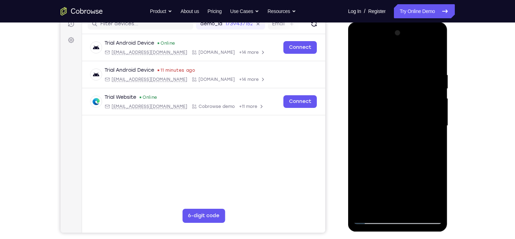
scroll to position [96, 0]
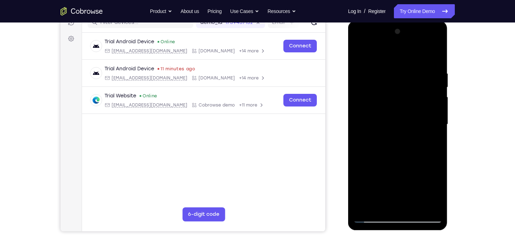
drag, startPoint x: 441, startPoint y: 164, endPoint x: 442, endPoint y: 182, distance: 18.0
click at [442, 182] on div at bounding box center [397, 124] width 89 height 197
click at [363, 51] on div at bounding box center [397, 124] width 89 height 197
click at [393, 71] on div at bounding box center [397, 124] width 89 height 197
click at [387, 200] on div at bounding box center [397, 124] width 89 height 197
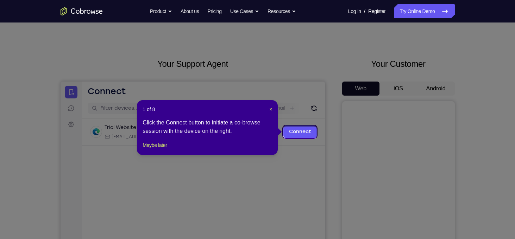
scroll to position [8, 0]
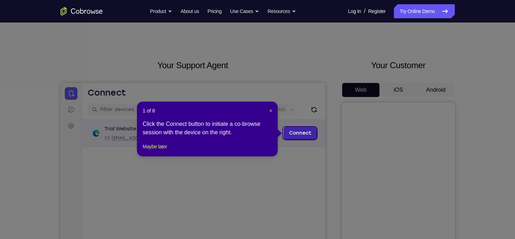
click at [306, 135] on link "Connect" at bounding box center [299, 133] width 33 height 13
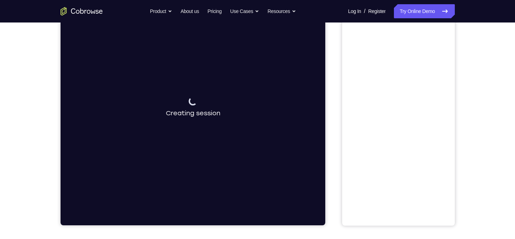
scroll to position [106, 0]
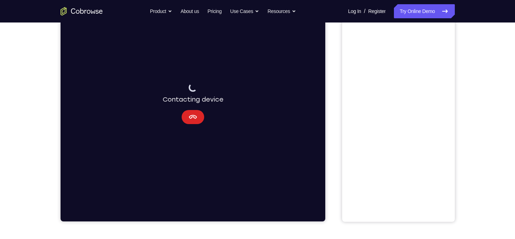
click at [191, 122] on button "Cancel" at bounding box center [192, 117] width 23 height 14
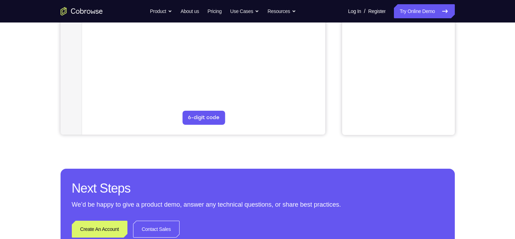
scroll to position [193, 0]
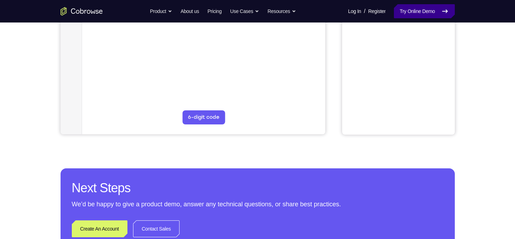
click at [419, 10] on link "Try Online Demo" at bounding box center [424, 11] width 61 height 14
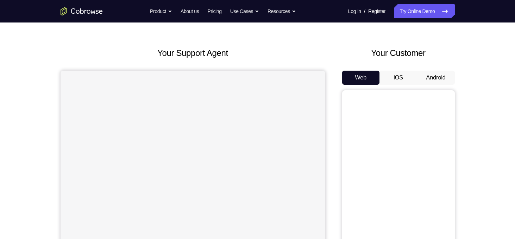
click at [433, 78] on button "Android" at bounding box center [436, 78] width 38 height 14
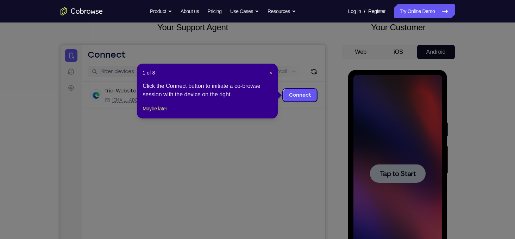
scroll to position [49, 0]
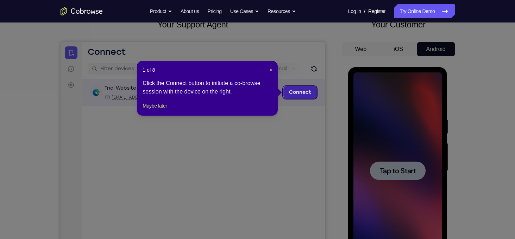
drag, startPoint x: 363, startPoint y: 173, endPoint x: 300, endPoint y: 97, distance: 98.8
click at [300, 97] on link "Connect" at bounding box center [299, 92] width 33 height 13
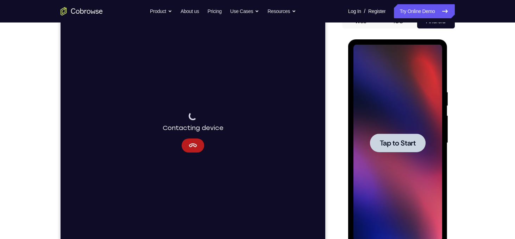
scroll to position [77, 0]
click at [397, 141] on span "Tap to Start" at bounding box center [398, 142] width 36 height 7
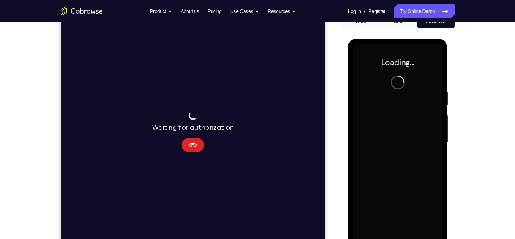
click at [195, 148] on icon "Cancel" at bounding box center [192, 145] width 8 height 8
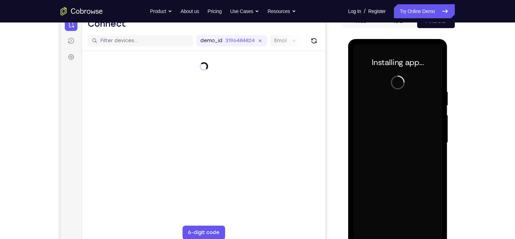
click at [195, 148] on main "demo_id 3196484824 3196484824 Email User ID Device ID Device name 6-digit code …" at bounding box center [203, 149] width 243 height 236
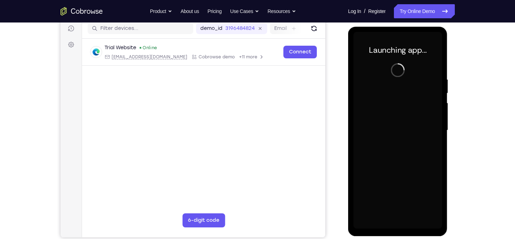
scroll to position [92, 0]
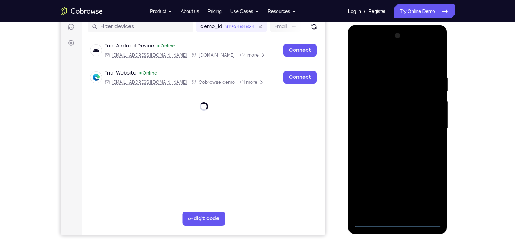
click at [398, 219] on div at bounding box center [397, 128] width 89 height 197
click at [399, 222] on div at bounding box center [397, 128] width 89 height 197
click at [427, 188] on div at bounding box center [397, 128] width 89 height 197
click at [361, 45] on div at bounding box center [397, 128] width 89 height 197
click at [426, 125] on div at bounding box center [397, 128] width 89 height 197
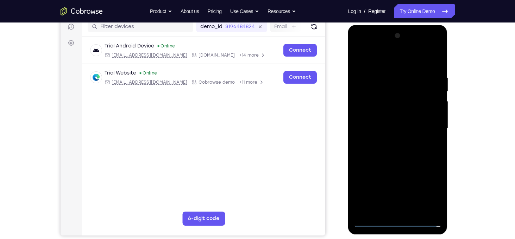
click at [390, 142] on div at bounding box center [397, 128] width 89 height 197
click at [394, 133] on div at bounding box center [397, 128] width 89 height 197
click at [368, 100] on div at bounding box center [397, 128] width 89 height 197
click at [371, 113] on div at bounding box center [397, 128] width 89 height 197
click at [373, 133] on div at bounding box center [397, 128] width 89 height 197
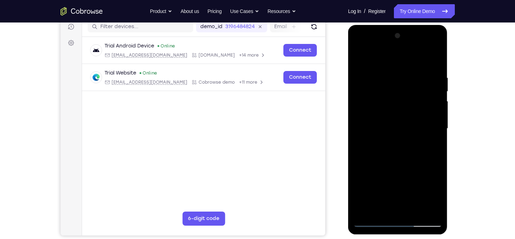
click at [390, 147] on div at bounding box center [397, 128] width 89 height 197
click at [435, 136] on div at bounding box center [397, 128] width 89 height 197
click at [409, 126] on div at bounding box center [397, 128] width 89 height 197
click at [404, 146] on div at bounding box center [397, 128] width 89 height 197
click at [374, 151] on div at bounding box center [397, 128] width 89 height 197
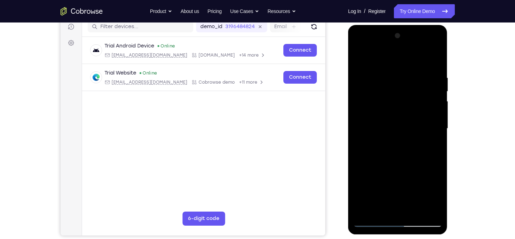
click at [389, 149] on div at bounding box center [397, 128] width 89 height 197
click at [376, 152] on div at bounding box center [397, 128] width 89 height 197
click at [405, 146] on div at bounding box center [397, 128] width 89 height 197
click at [404, 161] on div at bounding box center [397, 128] width 89 height 197
click at [390, 99] on div at bounding box center [397, 128] width 89 height 197
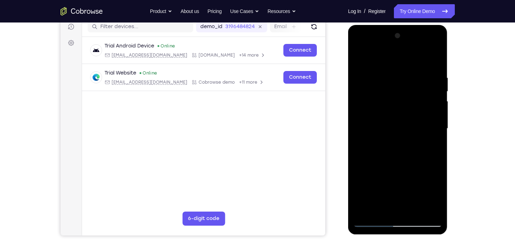
click at [371, 180] on div at bounding box center [397, 128] width 89 height 197
click at [361, 185] on div at bounding box center [397, 128] width 89 height 197
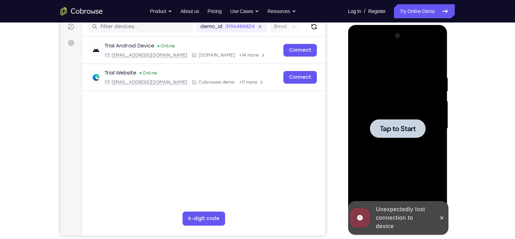
click at [402, 126] on span "Tap to Start" at bounding box center [398, 128] width 36 height 7
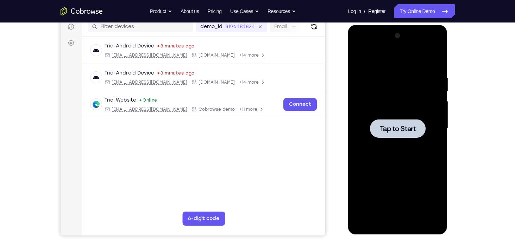
click at [396, 126] on span "Tap to Start" at bounding box center [398, 128] width 36 height 7
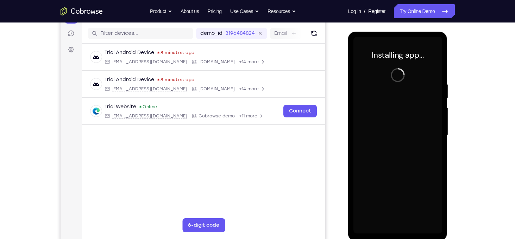
scroll to position [84, 0]
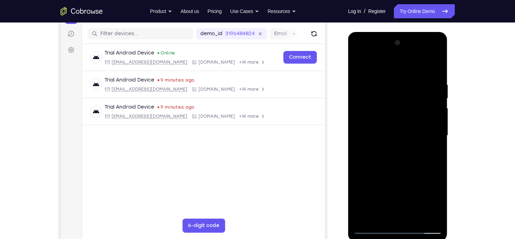
click at [399, 230] on div at bounding box center [397, 135] width 89 height 197
click at [426, 201] on div at bounding box center [397, 135] width 89 height 197
click at [360, 54] on div at bounding box center [397, 135] width 89 height 197
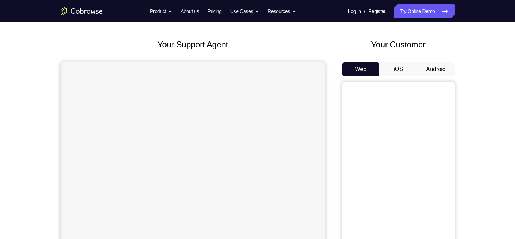
scroll to position [29, 0]
drag, startPoint x: 434, startPoint y: 61, endPoint x: 437, endPoint y: 75, distance: 13.5
click at [437, 75] on div "Your Customer Web iOS Android" at bounding box center [398, 168] width 113 height 260
click at [437, 75] on button "Android" at bounding box center [436, 69] width 38 height 14
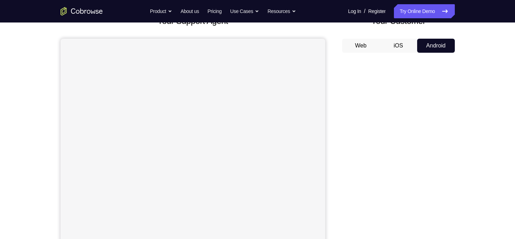
scroll to position [0, 0]
click at [430, 48] on button "Android" at bounding box center [436, 46] width 38 height 14
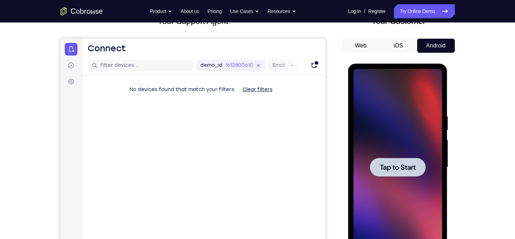
click at [376, 170] on div at bounding box center [398, 167] width 56 height 19
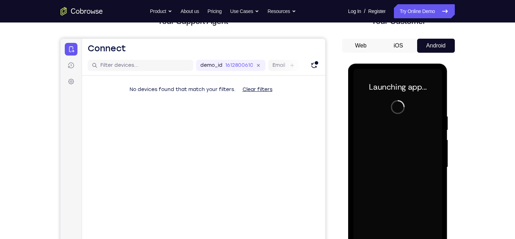
scroll to position [70, 0]
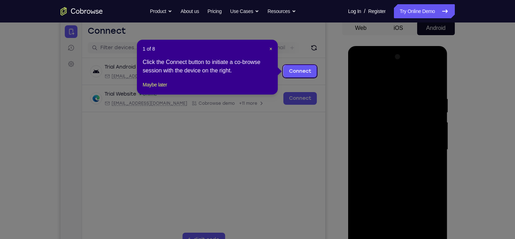
click at [349, 164] on icon at bounding box center [260, 119] width 520 height 239
click at [163, 89] on button "Maybe later" at bounding box center [155, 85] width 24 height 8
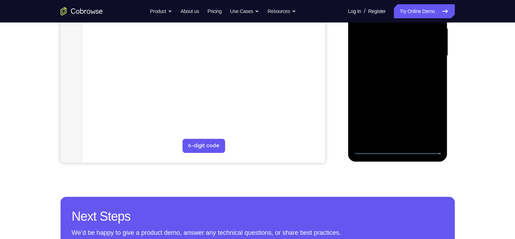
scroll to position [189, 0]
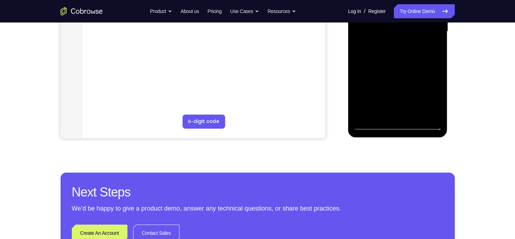
click at [394, 123] on div at bounding box center [397, 31] width 89 height 197
click at [396, 125] on div at bounding box center [397, 31] width 89 height 197
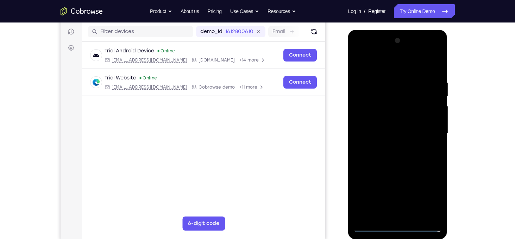
scroll to position [85, 0]
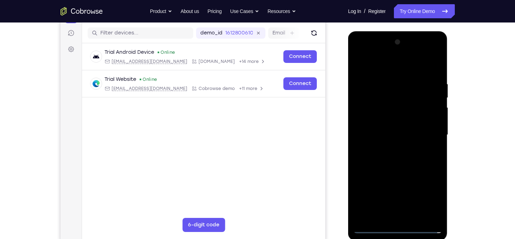
click at [434, 197] on div at bounding box center [397, 135] width 89 height 197
click at [358, 50] on div at bounding box center [397, 135] width 89 height 197
click at [427, 131] on div at bounding box center [397, 135] width 89 height 197
click at [389, 148] on div at bounding box center [397, 135] width 89 height 197
click at [392, 127] on div at bounding box center [397, 135] width 89 height 197
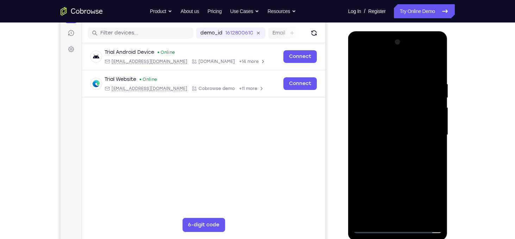
click at [387, 121] on div at bounding box center [397, 135] width 89 height 197
click at [414, 136] on div at bounding box center [397, 135] width 89 height 197
click at [433, 119] on div at bounding box center [397, 135] width 89 height 197
click at [434, 122] on div at bounding box center [397, 135] width 89 height 197
click at [417, 151] on div at bounding box center [397, 135] width 89 height 197
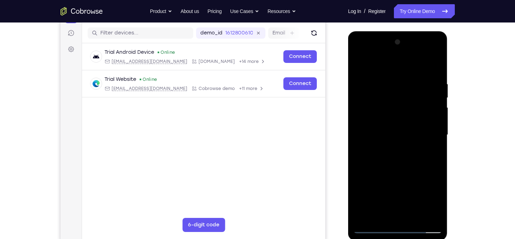
click at [433, 143] on div at bounding box center [397, 135] width 89 height 197
click at [392, 131] on div at bounding box center [397, 135] width 89 height 197
click at [400, 161] on div at bounding box center [397, 135] width 89 height 197
click at [399, 149] on div at bounding box center [397, 135] width 89 height 197
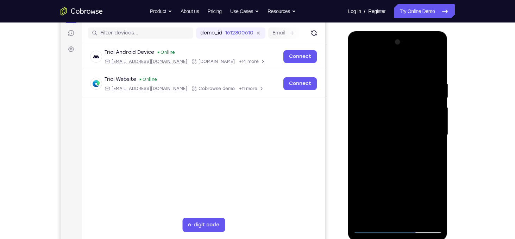
click at [406, 132] on div at bounding box center [397, 135] width 89 height 197
click at [390, 107] on div at bounding box center [397, 135] width 89 height 197
click at [362, 123] on div at bounding box center [397, 135] width 89 height 197
click at [381, 138] on div at bounding box center [397, 135] width 89 height 197
click at [381, 161] on div at bounding box center [397, 135] width 89 height 197
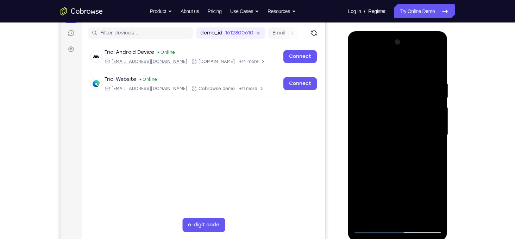
click at [381, 158] on div at bounding box center [397, 135] width 89 height 197
click at [366, 152] on div at bounding box center [397, 135] width 89 height 197
click at [362, 147] on div at bounding box center [397, 135] width 89 height 197
click at [361, 199] on div at bounding box center [397, 135] width 89 height 197
click at [371, 189] on div at bounding box center [397, 135] width 89 height 197
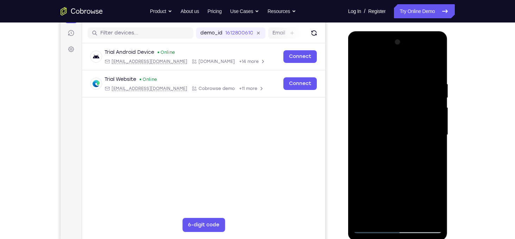
click at [374, 135] on div at bounding box center [397, 135] width 89 height 197
click at [377, 155] on div at bounding box center [397, 135] width 89 height 197
click at [369, 158] on div at bounding box center [397, 135] width 89 height 197
click at [374, 151] on div at bounding box center [397, 135] width 89 height 197
click at [377, 173] on div at bounding box center [397, 135] width 89 height 197
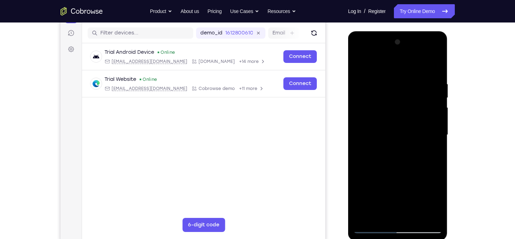
drag, startPoint x: 376, startPoint y: 173, endPoint x: 366, endPoint y: 159, distance: 16.9
click at [366, 159] on div at bounding box center [397, 135] width 89 height 197
click at [363, 146] on div at bounding box center [397, 135] width 89 height 197
click at [362, 202] on div at bounding box center [397, 135] width 89 height 197
click at [360, 203] on div at bounding box center [397, 135] width 89 height 197
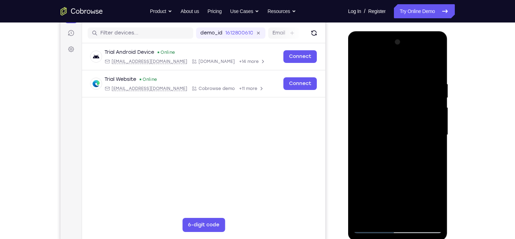
click at [370, 190] on div at bounding box center [397, 135] width 89 height 197
click at [370, 136] on div at bounding box center [397, 135] width 89 height 197
click at [397, 151] on div at bounding box center [397, 135] width 89 height 197
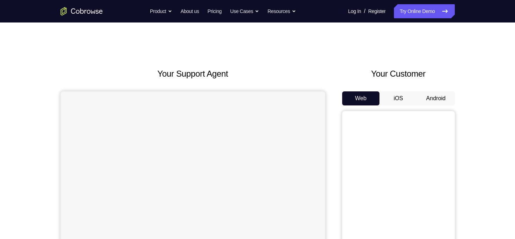
scroll to position [46, 0]
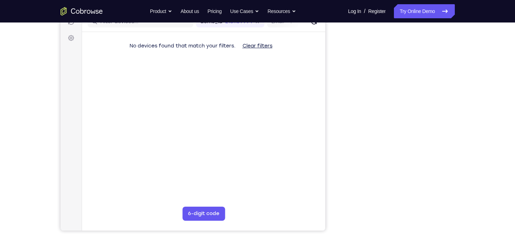
scroll to position [90, 0]
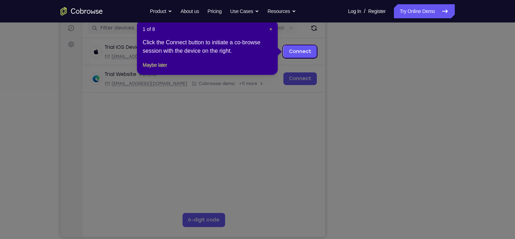
click at [477, 139] on icon at bounding box center [260, 119] width 520 height 239
click at [481, 132] on icon at bounding box center [260, 119] width 520 height 239
click at [159, 69] on button "Maybe later" at bounding box center [155, 65] width 24 height 8
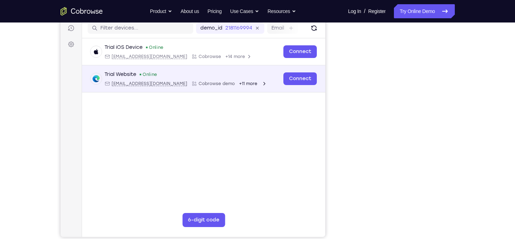
drag, startPoint x: 519, startPoint y: 221, endPoint x: 206, endPoint y: 73, distance: 345.8
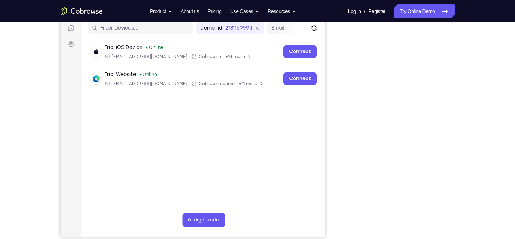
drag, startPoint x: 250, startPoint y: 50, endPoint x: 337, endPoint y: 200, distance: 173.0
click at [337, 200] on div "Your Support Agent Your Customer Web iOS Android" at bounding box center [258, 107] width 394 height 260
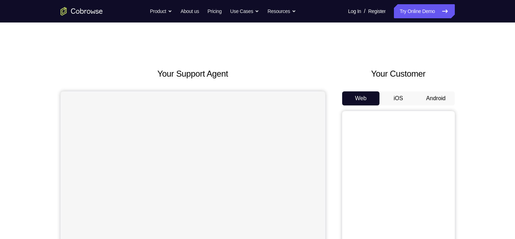
click at [430, 100] on button "Android" at bounding box center [436, 99] width 38 height 14
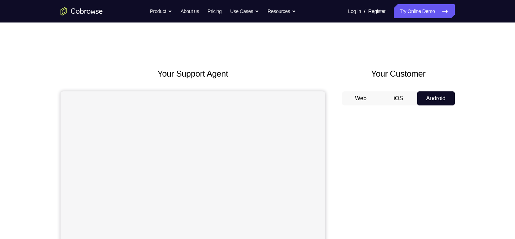
click at [366, 99] on button "Web" at bounding box center [361, 99] width 38 height 14
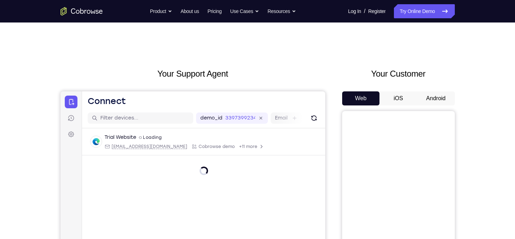
click at [433, 98] on button "Android" at bounding box center [436, 99] width 38 height 14
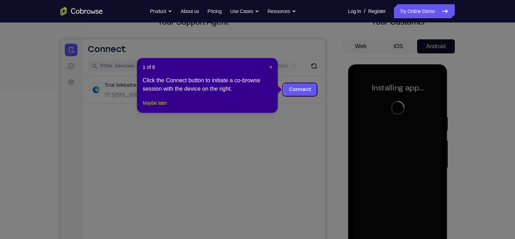
click at [167, 107] on button "Maybe later" at bounding box center [155, 103] width 24 height 8
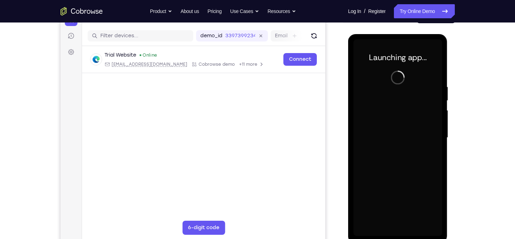
scroll to position [83, 0]
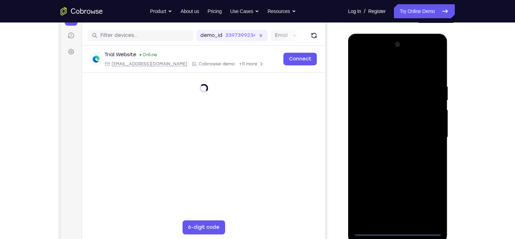
click at [401, 230] on div at bounding box center [397, 137] width 89 height 197
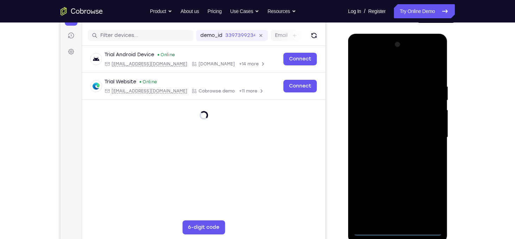
click at [427, 200] on div at bounding box center [397, 137] width 89 height 197
click at [358, 58] on div at bounding box center [397, 137] width 89 height 197
click at [427, 134] on div at bounding box center [397, 137] width 89 height 197
click at [390, 149] on div at bounding box center [397, 137] width 89 height 197
click at [389, 126] on div at bounding box center [397, 137] width 89 height 197
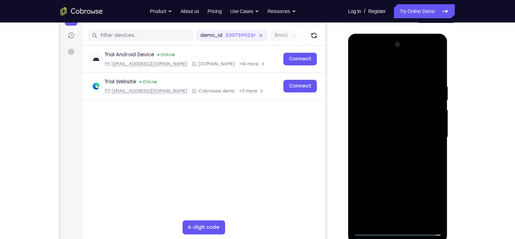
click at [388, 126] on div at bounding box center [397, 137] width 89 height 197
click at [391, 136] on div at bounding box center [397, 137] width 89 height 197
click at [407, 158] on div at bounding box center [397, 137] width 89 height 197
click at [433, 146] on div at bounding box center [397, 137] width 89 height 197
click at [420, 136] on div at bounding box center [397, 137] width 89 height 197
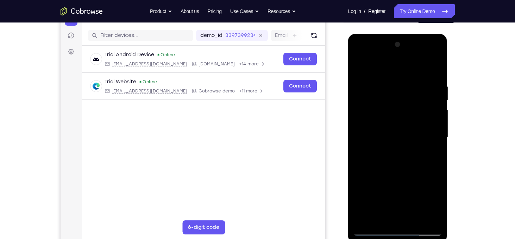
click at [409, 152] on div at bounding box center [397, 137] width 89 height 197
click at [406, 158] on div at bounding box center [397, 137] width 89 height 197
click at [411, 156] on div at bounding box center [397, 137] width 89 height 197
click at [407, 171] on div at bounding box center [397, 137] width 89 height 197
click at [395, 106] on div at bounding box center [397, 137] width 89 height 197
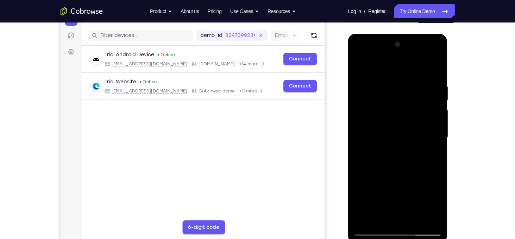
click at [373, 196] on div at bounding box center [397, 137] width 89 height 197
click at [364, 195] on div at bounding box center [397, 137] width 89 height 197
click at [434, 194] on div at bounding box center [397, 137] width 89 height 197
click at [375, 181] on div at bounding box center [397, 137] width 89 height 197
click at [407, 196] on div at bounding box center [397, 137] width 89 height 197
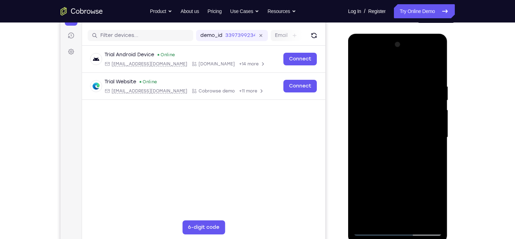
click at [361, 217] on div at bounding box center [397, 137] width 89 height 197
click at [360, 207] on div at bounding box center [397, 137] width 89 height 197
click at [360, 206] on div at bounding box center [397, 137] width 89 height 197
click at [384, 192] on div at bounding box center [397, 137] width 89 height 197
click at [362, 217] on div at bounding box center [397, 137] width 89 height 197
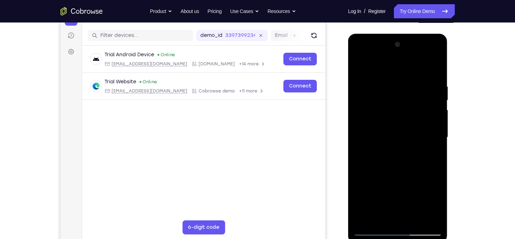
click at [376, 181] on div at bounding box center [397, 137] width 89 height 197
click at [372, 194] on div at bounding box center [397, 137] width 89 height 197
click at [423, 206] on div at bounding box center [397, 137] width 89 height 197
click at [362, 193] on div at bounding box center [397, 137] width 89 height 197
click at [391, 180] on div at bounding box center [397, 137] width 89 height 197
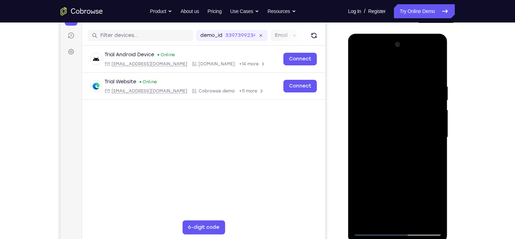
click at [391, 180] on div at bounding box center [397, 137] width 89 height 197
click at [392, 118] on div at bounding box center [397, 137] width 89 height 197
click at [388, 164] on div at bounding box center [397, 137] width 89 height 197
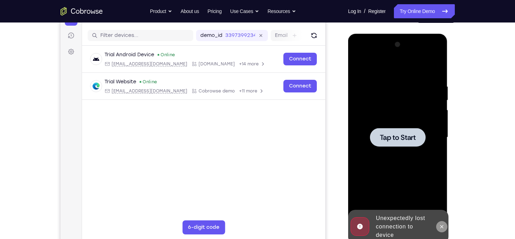
click at [441, 226] on icon at bounding box center [442, 227] width 6 height 6
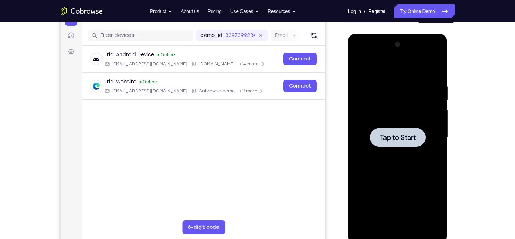
click at [407, 125] on div at bounding box center [397, 137] width 89 height 197
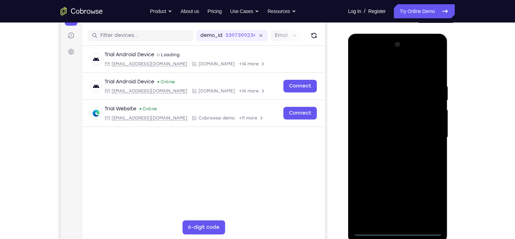
click at [401, 229] on div at bounding box center [397, 137] width 89 height 197
click at [425, 197] on div at bounding box center [397, 137] width 89 height 197
click at [365, 56] on div at bounding box center [397, 137] width 89 height 197
click at [426, 138] on div at bounding box center [397, 137] width 89 height 197
click at [388, 149] on div at bounding box center [397, 137] width 89 height 197
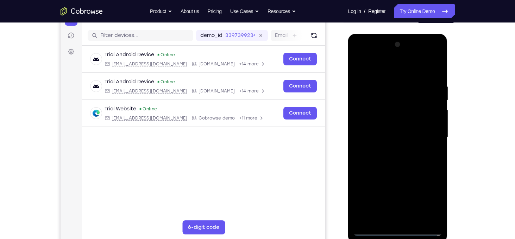
click at [392, 132] on div at bounding box center [397, 137] width 89 height 197
click at [358, 170] on div at bounding box center [397, 137] width 89 height 197
click at [370, 194] on div at bounding box center [397, 137] width 89 height 197
click at [366, 194] on div at bounding box center [397, 137] width 89 height 197
click at [433, 193] on div at bounding box center [397, 137] width 89 height 197
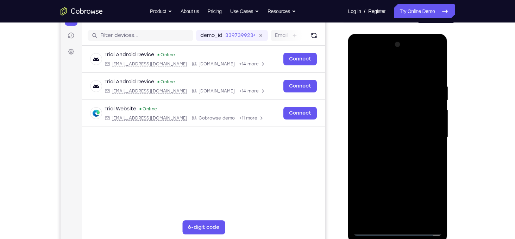
click at [378, 179] on div at bounding box center [397, 137] width 89 height 197
click at [405, 193] on div at bounding box center [397, 137] width 89 height 197
click at [359, 218] on div at bounding box center [397, 137] width 89 height 197
click at [383, 196] on div at bounding box center [397, 137] width 89 height 197
click at [362, 215] on div at bounding box center [397, 137] width 89 height 197
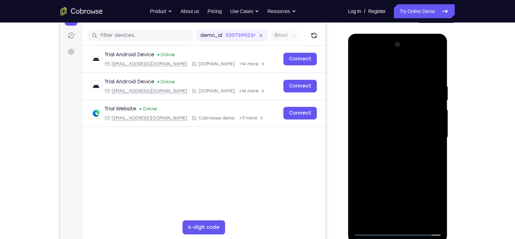
click at [376, 181] on div at bounding box center [397, 137] width 89 height 197
click at [373, 194] on div at bounding box center [397, 137] width 89 height 197
click at [370, 193] on div at bounding box center [397, 137] width 89 height 197
click at [370, 192] on div at bounding box center [397, 137] width 89 height 197
click at [435, 202] on div at bounding box center [397, 137] width 89 height 197
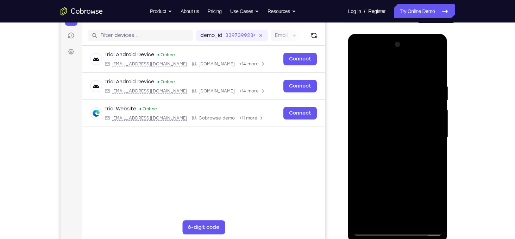
click at [435, 202] on div at bounding box center [397, 137] width 89 height 197
click at [426, 206] on div at bounding box center [397, 137] width 89 height 197
click at [364, 192] on div at bounding box center [397, 137] width 89 height 197
click at [393, 180] on div at bounding box center [397, 137] width 89 height 197
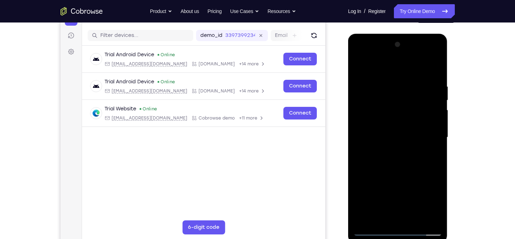
click at [380, 122] on div at bounding box center [397, 137] width 89 height 197
click at [430, 122] on div at bounding box center [397, 137] width 89 height 197
click at [424, 133] on div at bounding box center [397, 137] width 89 height 197
click at [432, 218] on div at bounding box center [397, 137] width 89 height 197
click at [422, 137] on div at bounding box center [397, 137] width 89 height 197
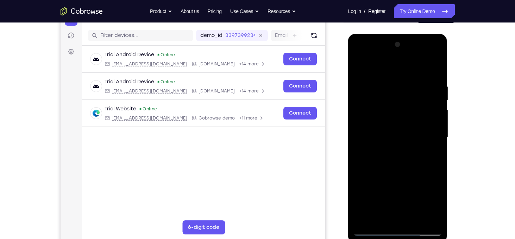
click at [427, 158] on div at bounding box center [397, 137] width 89 height 197
click at [407, 173] on div at bounding box center [397, 137] width 89 height 197
click at [387, 156] on div at bounding box center [397, 137] width 89 height 197
click at [394, 172] on div at bounding box center [397, 137] width 89 height 197
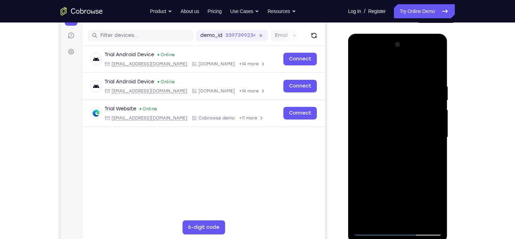
click at [381, 107] on div at bounding box center [397, 137] width 89 height 197
click at [374, 192] on div at bounding box center [397, 137] width 89 height 197
click at [363, 192] on div at bounding box center [397, 137] width 89 height 197
click at [433, 189] on div at bounding box center [397, 137] width 89 height 197
click at [377, 176] on div at bounding box center [397, 137] width 89 height 197
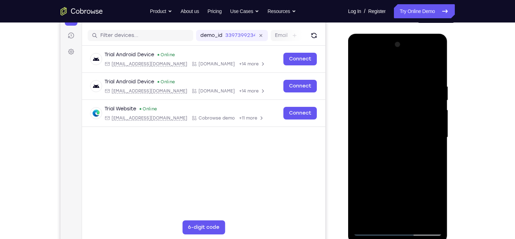
click at [405, 191] on div at bounding box center [397, 137] width 89 height 197
click at [361, 218] on div at bounding box center [397, 137] width 89 height 197
click at [362, 207] on div at bounding box center [397, 137] width 89 height 197
click at [384, 194] on div at bounding box center [397, 137] width 89 height 197
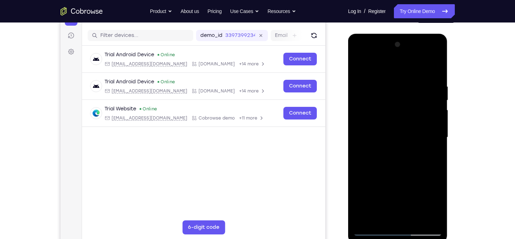
click at [361, 215] on div at bounding box center [397, 137] width 89 height 197
click at [375, 180] on div at bounding box center [397, 137] width 89 height 197
click at [373, 194] on div at bounding box center [397, 137] width 89 height 197
click at [425, 204] on div at bounding box center [397, 137] width 89 height 197
click at [363, 194] on div at bounding box center [397, 137] width 89 height 197
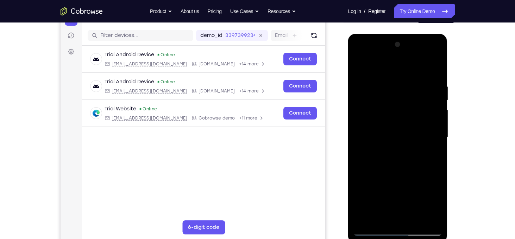
click at [391, 179] on div at bounding box center [397, 137] width 89 height 197
click at [402, 115] on div at bounding box center [397, 137] width 89 height 197
click at [384, 164] on div at bounding box center [397, 137] width 89 height 197
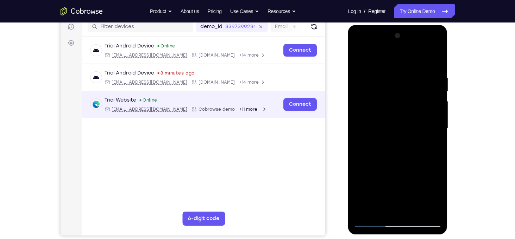
scroll to position [91, 0]
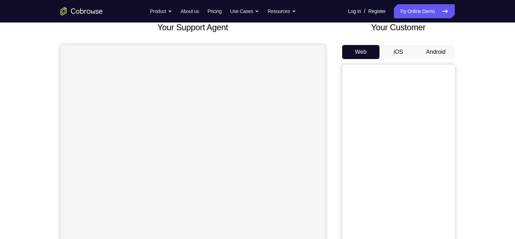
click at [429, 49] on button "Android" at bounding box center [436, 52] width 38 height 14
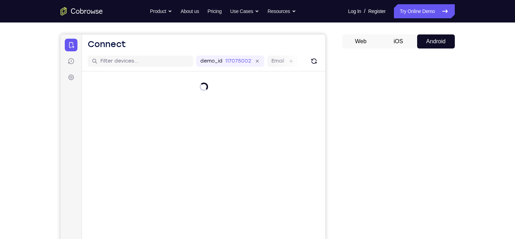
scroll to position [94, 0]
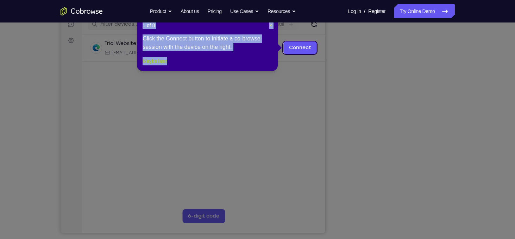
drag, startPoint x: 314, startPoint y: 96, endPoint x: 170, endPoint y: 67, distance: 147.6
click at [167, 65] on button "Maybe later" at bounding box center [155, 61] width 24 height 8
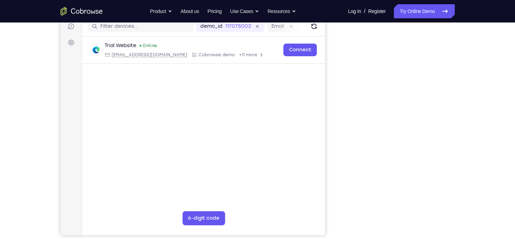
scroll to position [92, 0]
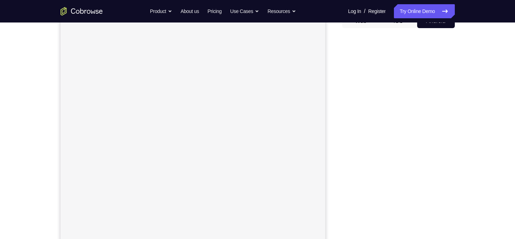
scroll to position [80, 0]
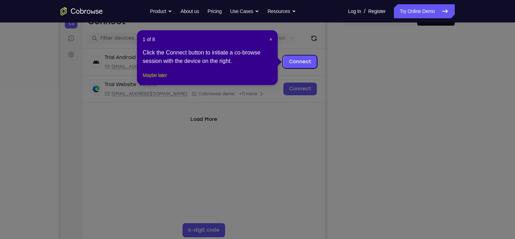
click at [167, 80] on button "Maybe later" at bounding box center [155, 75] width 24 height 8
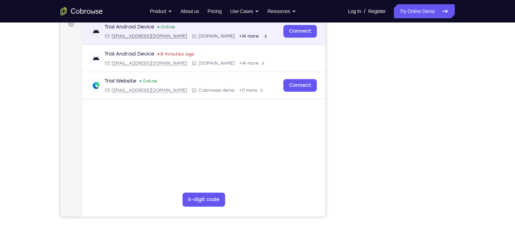
scroll to position [108, 0]
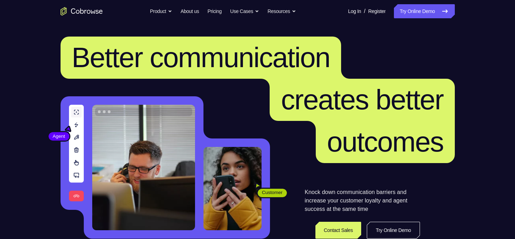
click at [429, 15] on link "Try Online Demo" at bounding box center [424, 11] width 61 height 14
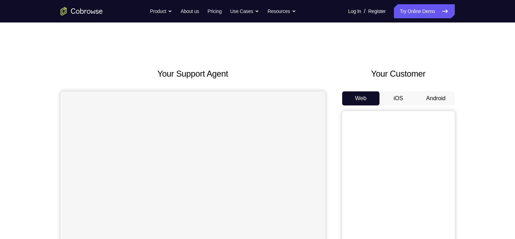
click at [430, 100] on button "Android" at bounding box center [436, 99] width 38 height 14
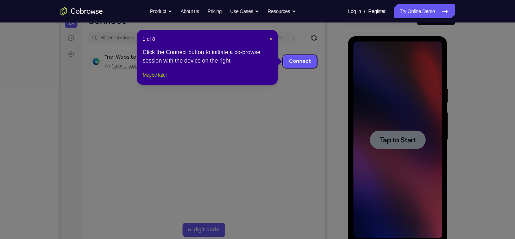
click at [167, 79] on button "Maybe later" at bounding box center [155, 75] width 24 height 8
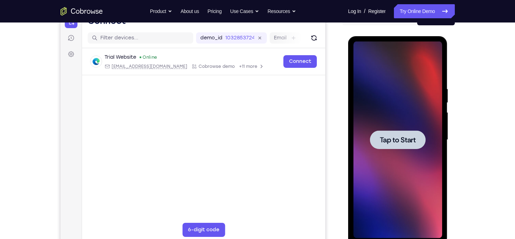
click at [385, 140] on span "Tap to Start" at bounding box center [398, 140] width 36 height 7
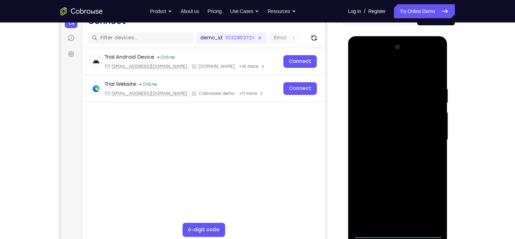
scroll to position [97, 0]
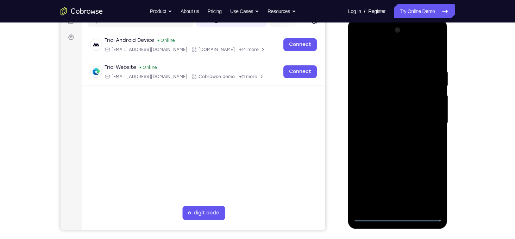
click at [401, 215] on div at bounding box center [397, 123] width 89 height 197
click at [434, 181] on div at bounding box center [397, 123] width 89 height 197
click at [358, 40] on div at bounding box center [397, 123] width 89 height 197
click at [426, 126] on div at bounding box center [397, 123] width 89 height 197
click at [390, 135] on div at bounding box center [397, 123] width 89 height 197
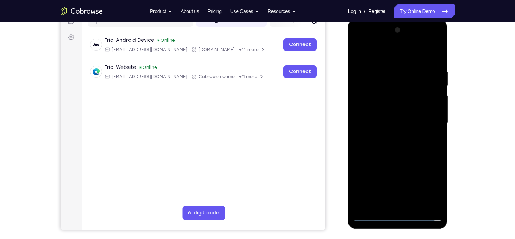
click at [392, 129] on div at bounding box center [397, 123] width 89 height 197
click at [393, 97] on div at bounding box center [397, 123] width 89 height 197
click at [382, 124] on div at bounding box center [397, 123] width 89 height 197
click at [387, 146] on div at bounding box center [397, 123] width 89 height 197
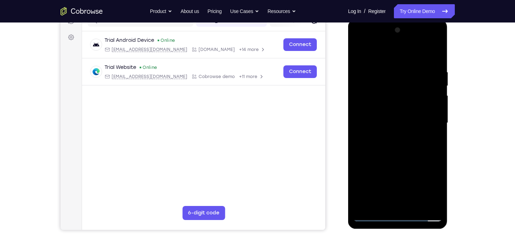
click at [387, 146] on div at bounding box center [397, 123] width 89 height 197
click at [391, 148] on div at bounding box center [397, 123] width 89 height 197
click at [399, 148] on div at bounding box center [397, 123] width 89 height 197
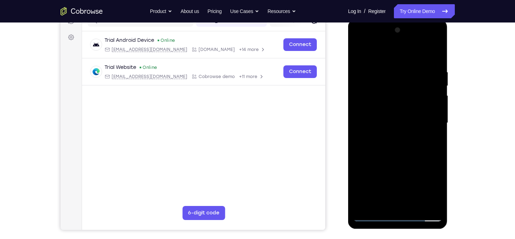
click at [399, 148] on div at bounding box center [397, 123] width 89 height 197
click at [408, 167] on div at bounding box center [397, 123] width 89 height 197
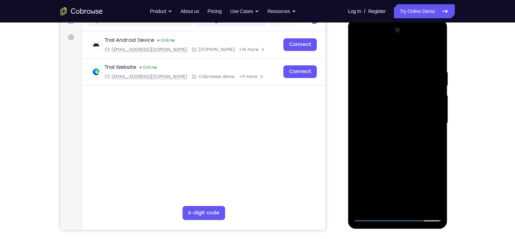
click at [452, 149] on div at bounding box center [398, 122] width 113 height 217
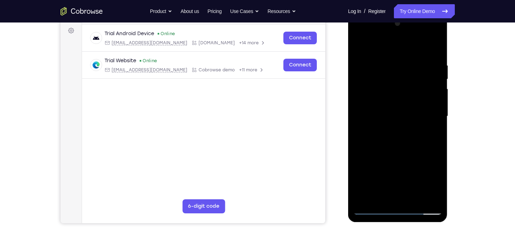
scroll to position [104, 0]
click at [419, 133] on div at bounding box center [397, 116] width 89 height 197
drag, startPoint x: 419, startPoint y: 126, endPoint x: 419, endPoint y: 133, distance: 7.0
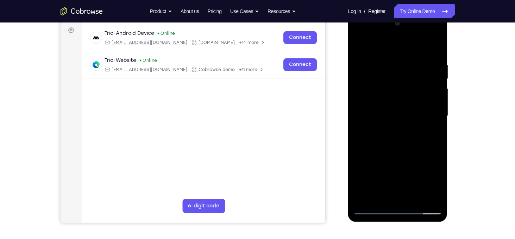
click at [419, 133] on div at bounding box center [397, 116] width 89 height 197
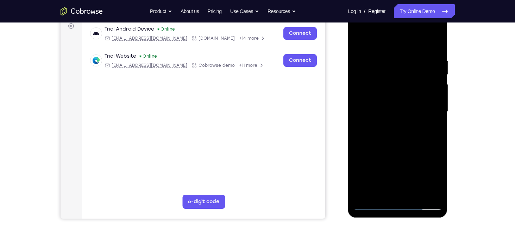
click at [415, 142] on div at bounding box center [397, 111] width 89 height 197
click at [416, 140] on div at bounding box center [397, 111] width 89 height 197
